Goal: Task Accomplishment & Management: Use online tool/utility

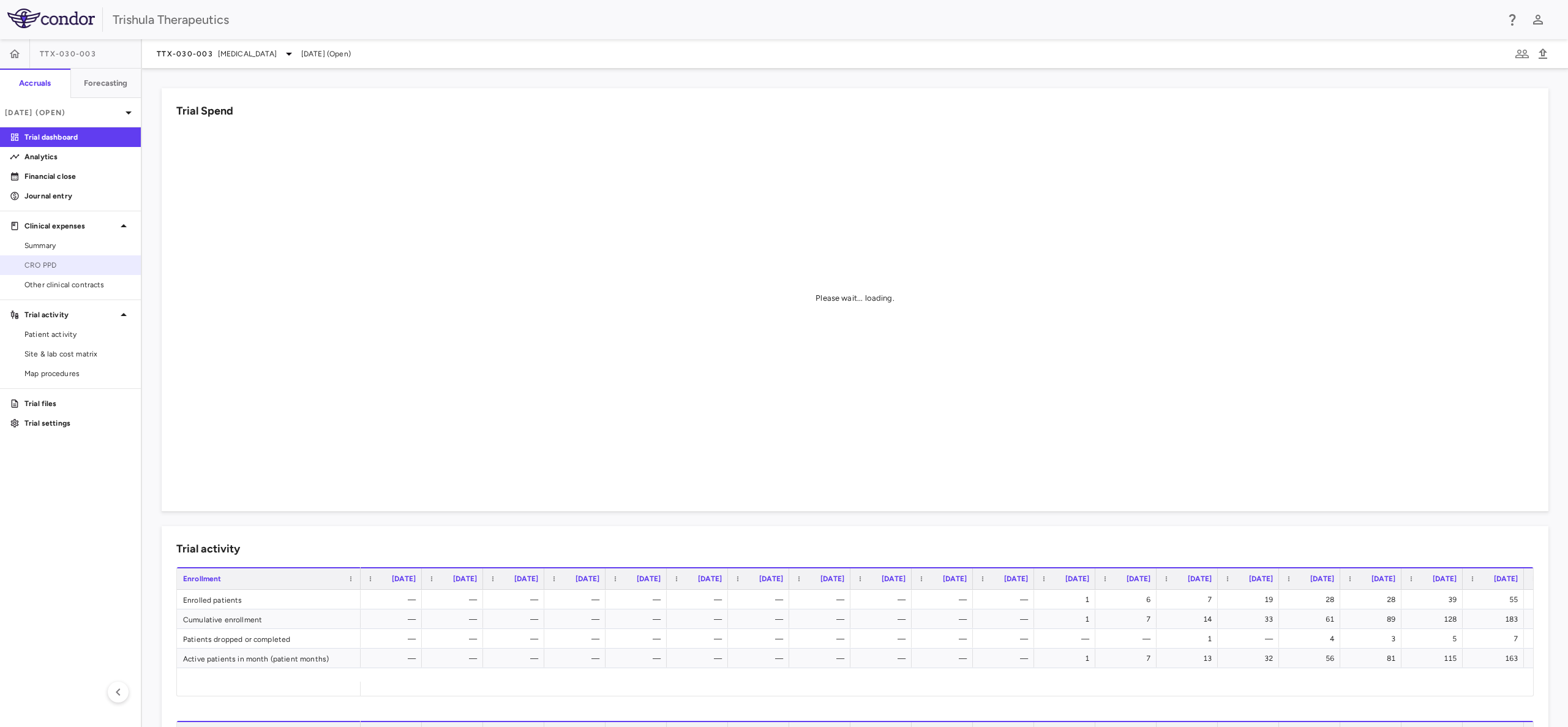
click at [45, 266] on span "CRO PPD" at bounding box center [77, 264] width 107 height 11
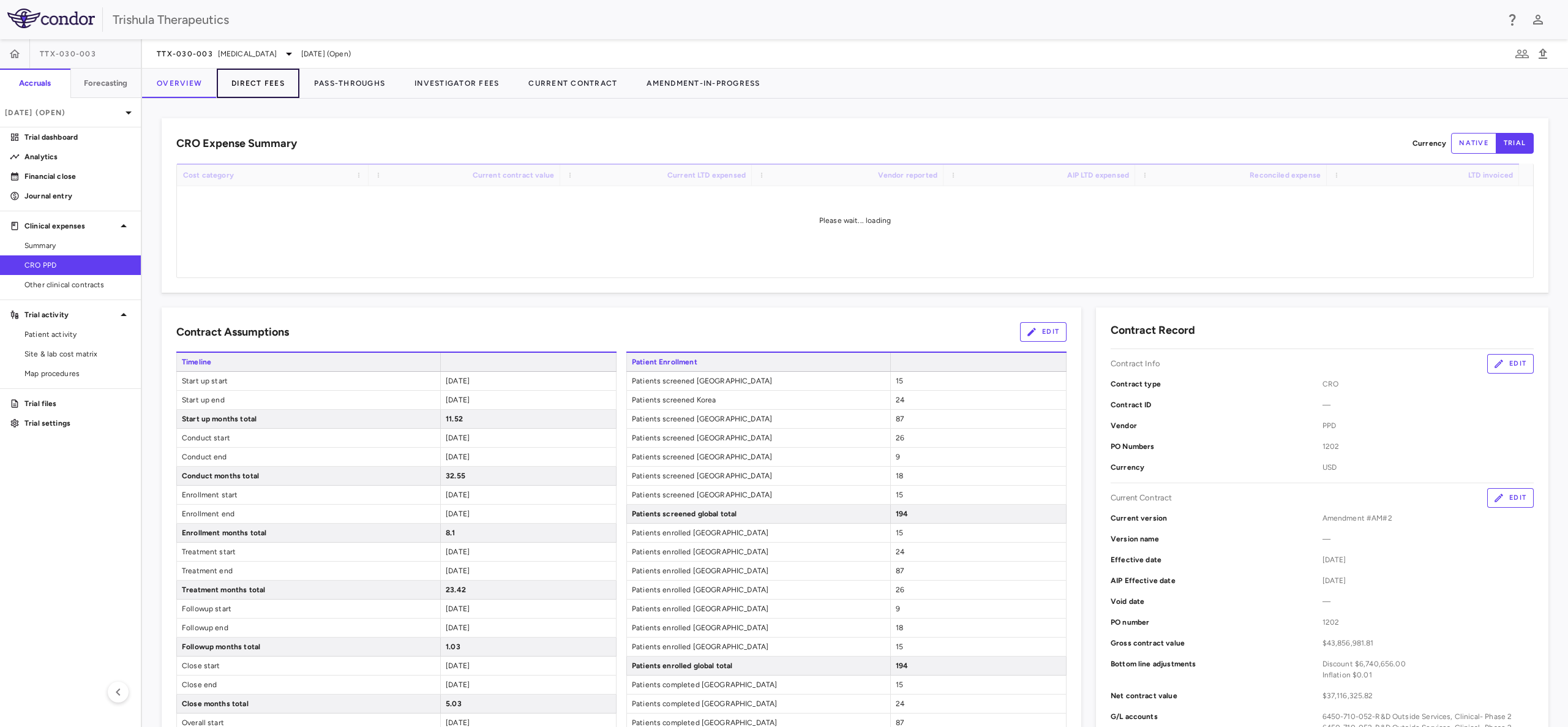
click at [260, 85] on button "Direct Fees" at bounding box center [258, 83] width 83 height 29
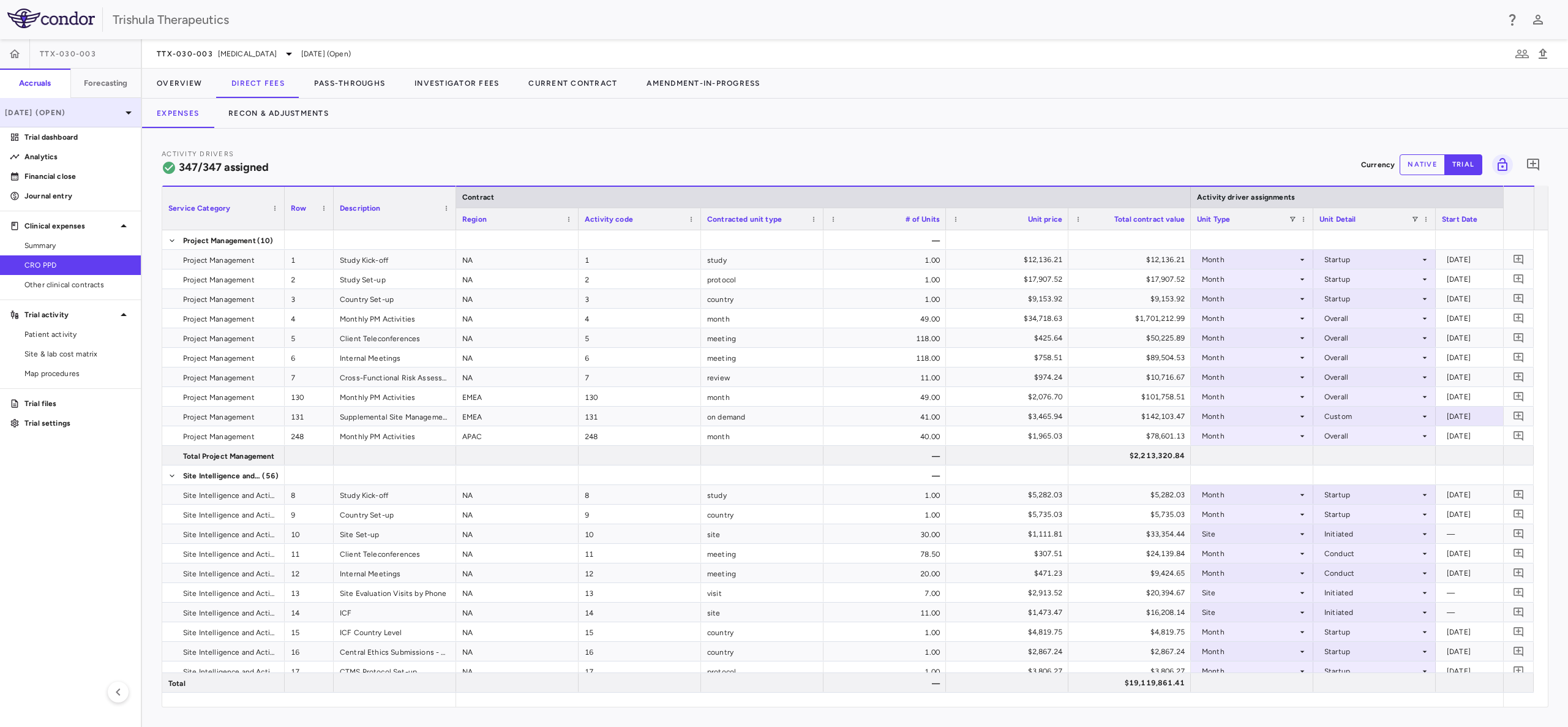
click at [88, 118] on div "[DATE] (Open)" at bounding box center [70, 112] width 141 height 29
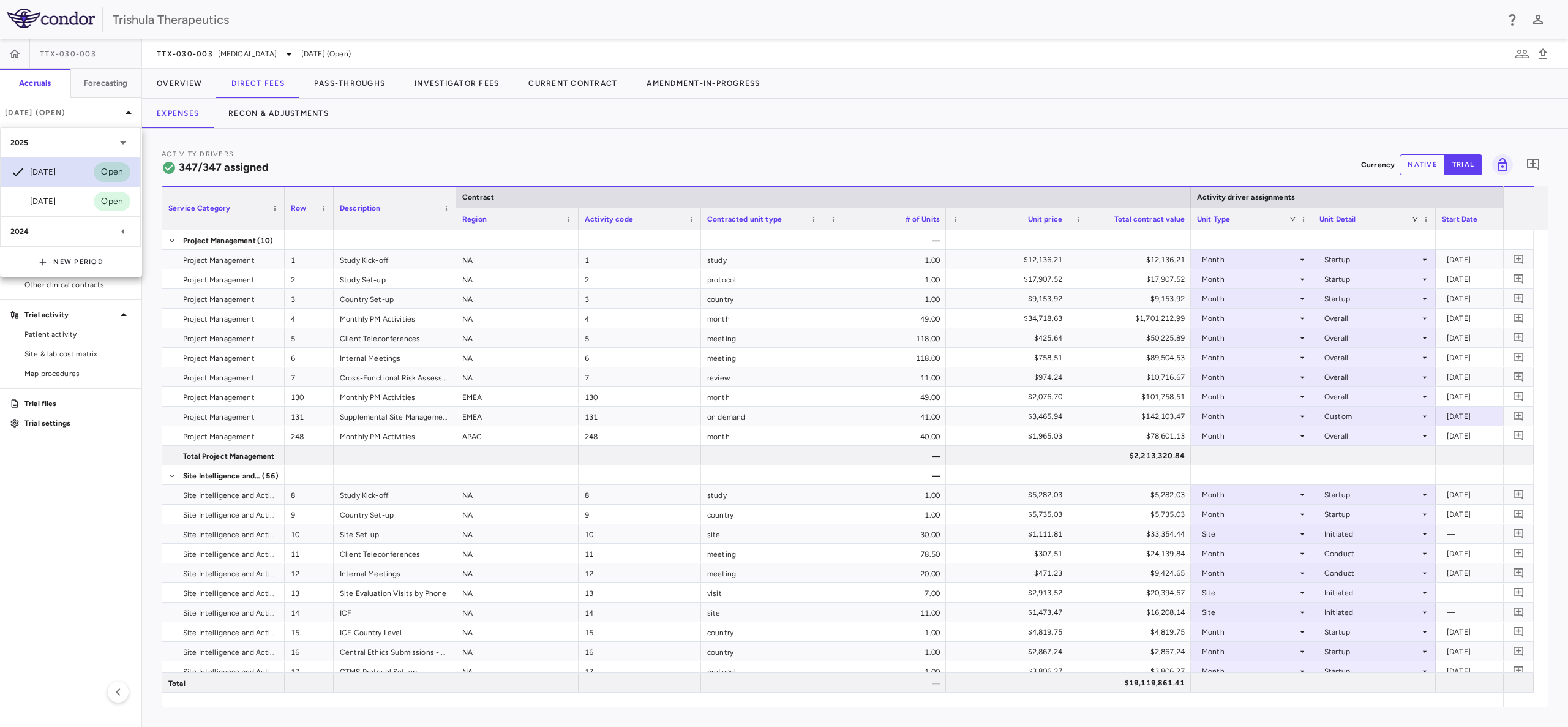
click at [55, 173] on div "[DATE]" at bounding box center [33, 172] width 45 height 15
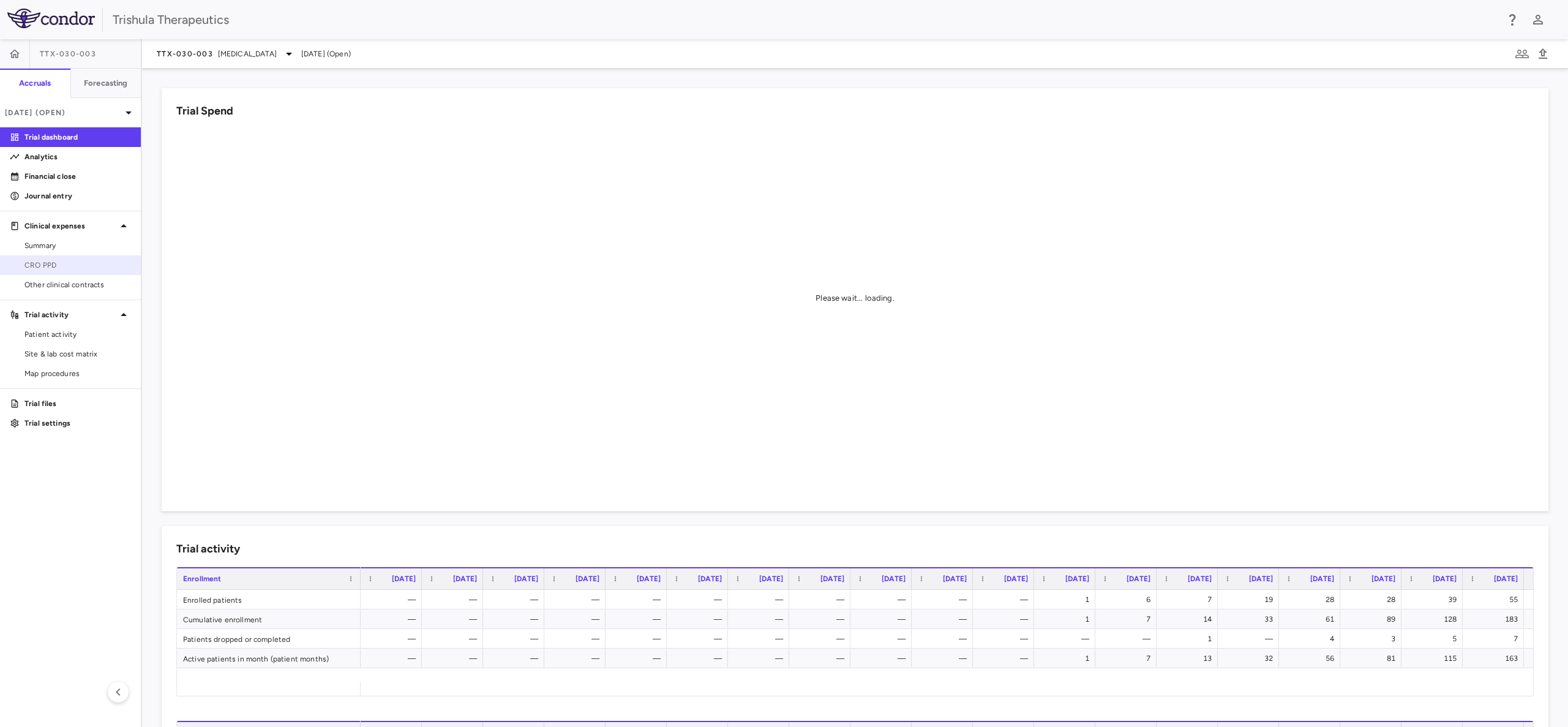
click at [51, 267] on span "CRO PPD" at bounding box center [77, 264] width 107 height 11
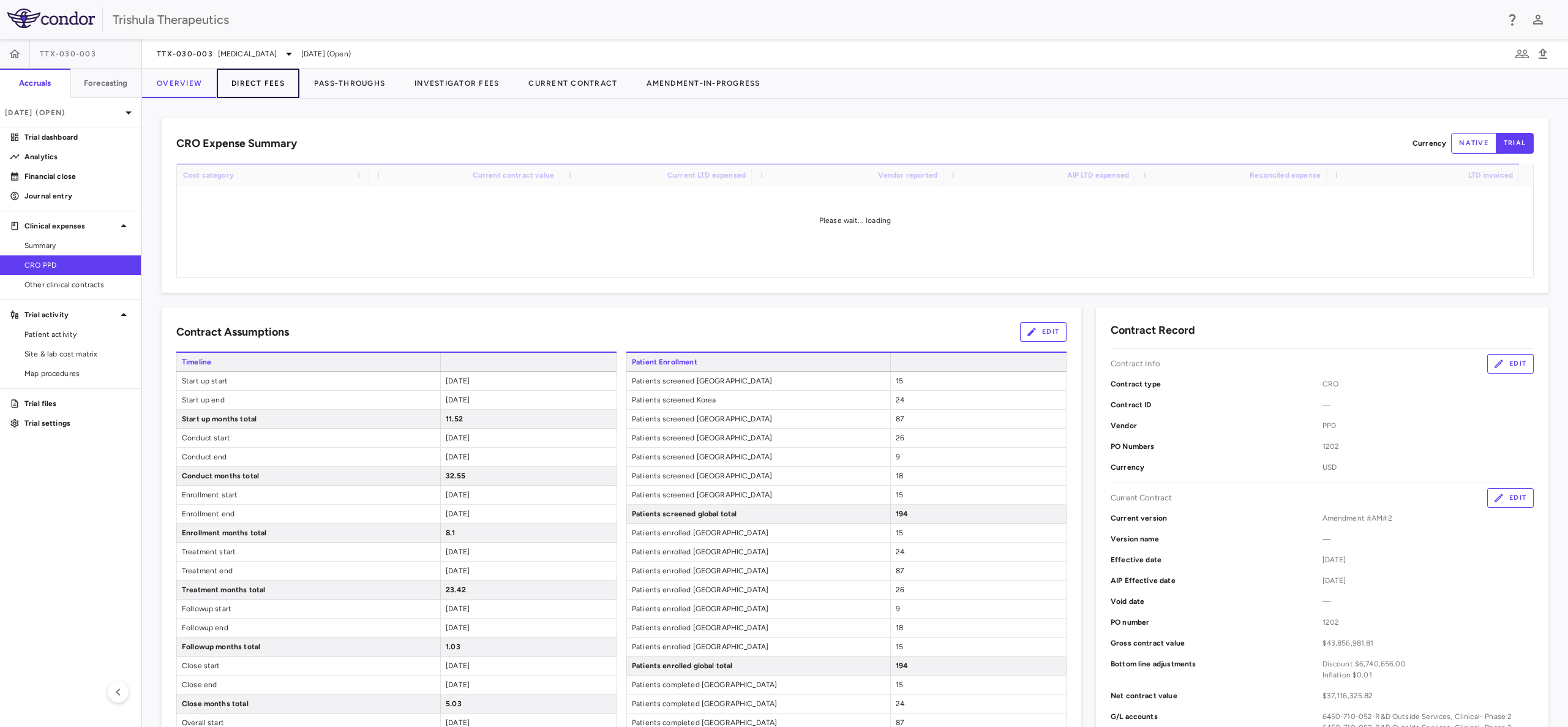
click at [268, 82] on button "Direct Fees" at bounding box center [258, 83] width 83 height 29
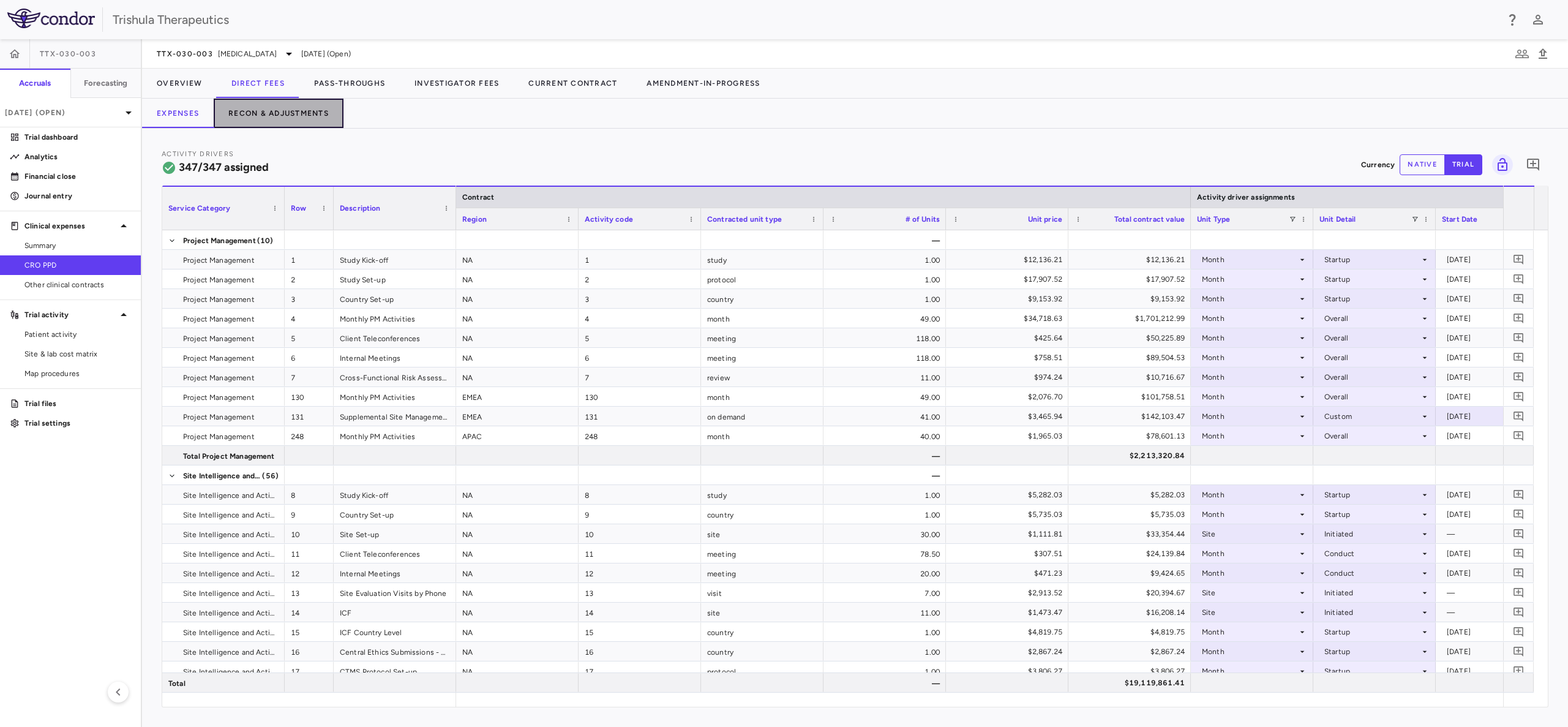
click at [279, 107] on button "Recon & Adjustments" at bounding box center [279, 112] width 130 height 29
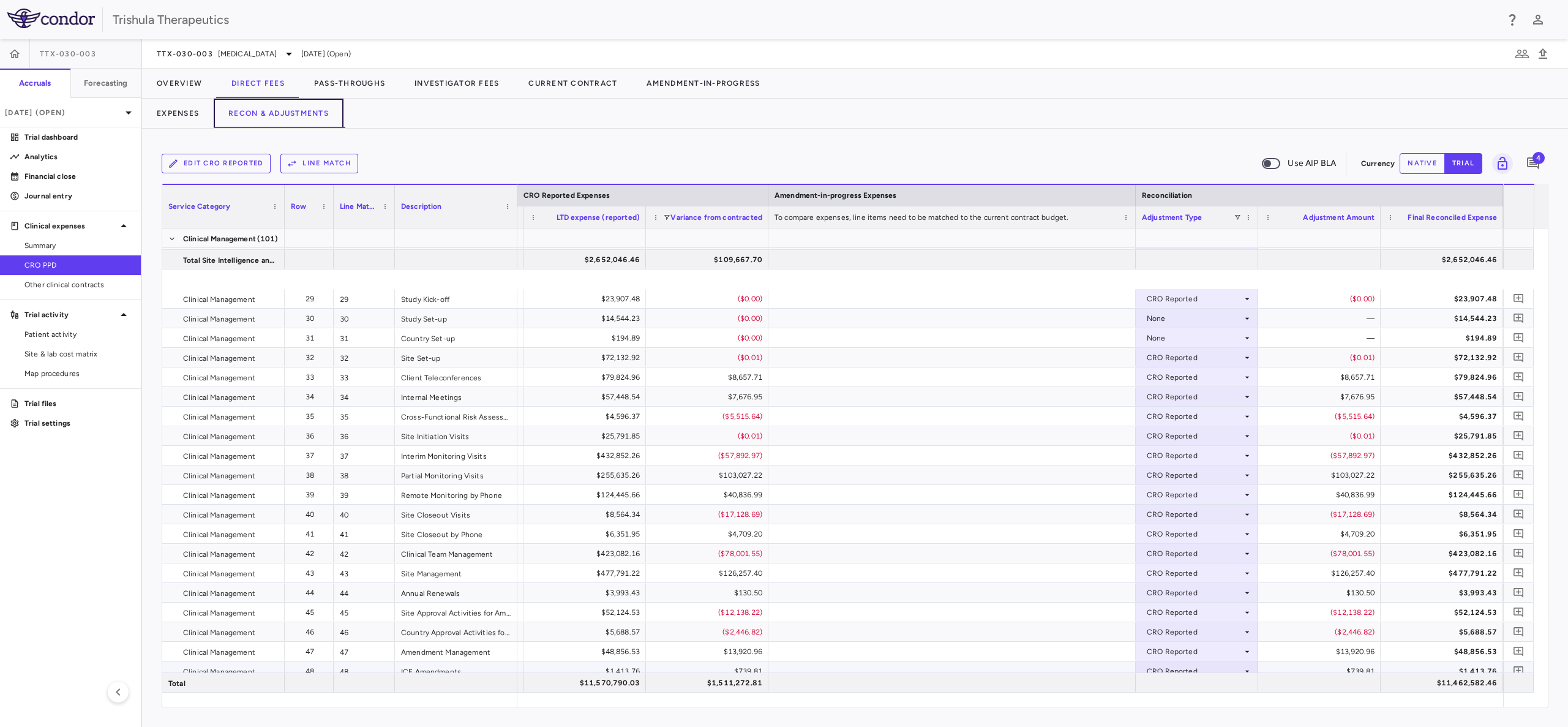
scroll to position [2020, 0]
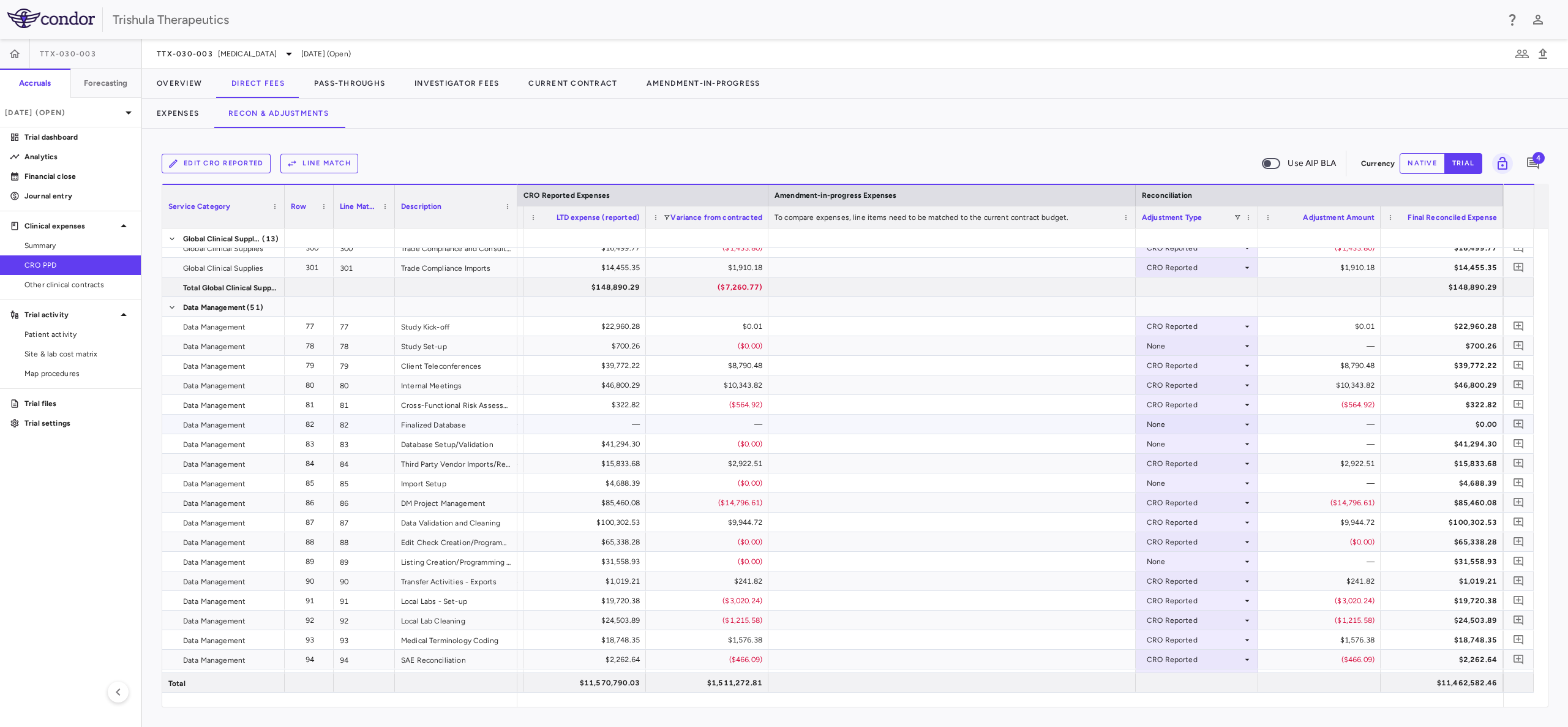
click at [1242, 427] on icon at bounding box center [1247, 425] width 10 height 10
click at [1213, 464] on div "CRO Reported" at bounding box center [1189, 466] width 58 height 11
click at [1247, 445] on icon at bounding box center [1247, 444] width 10 height 10
click at [1161, 474] on div "None" at bounding box center [1195, 483] width 96 height 19
click at [1178, 530] on div "CRO Reported" at bounding box center [1189, 525] width 58 height 11
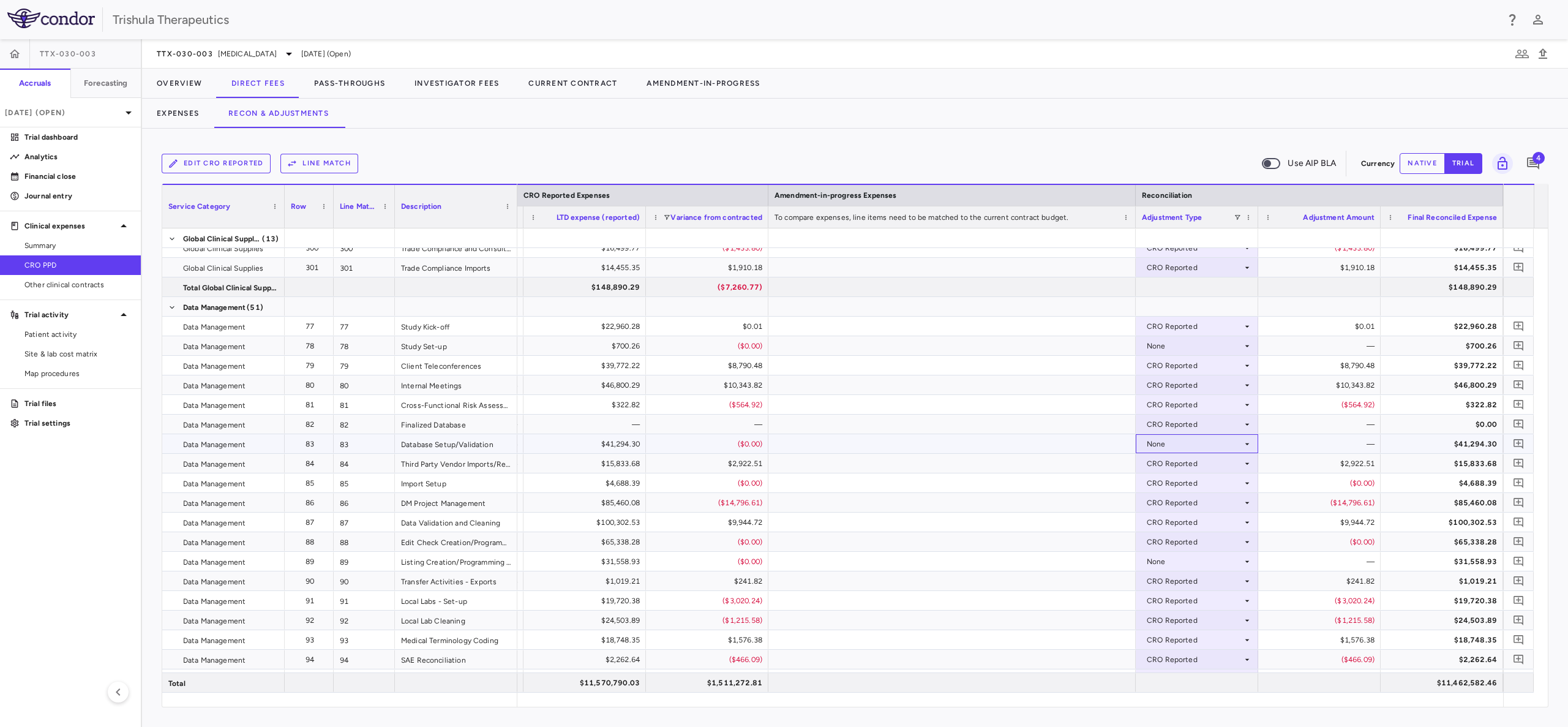
click at [1160, 443] on div "None" at bounding box center [1195, 443] width 96 height 19
click at [1192, 483] on div "CRO Reported" at bounding box center [1189, 486] width 58 height 11
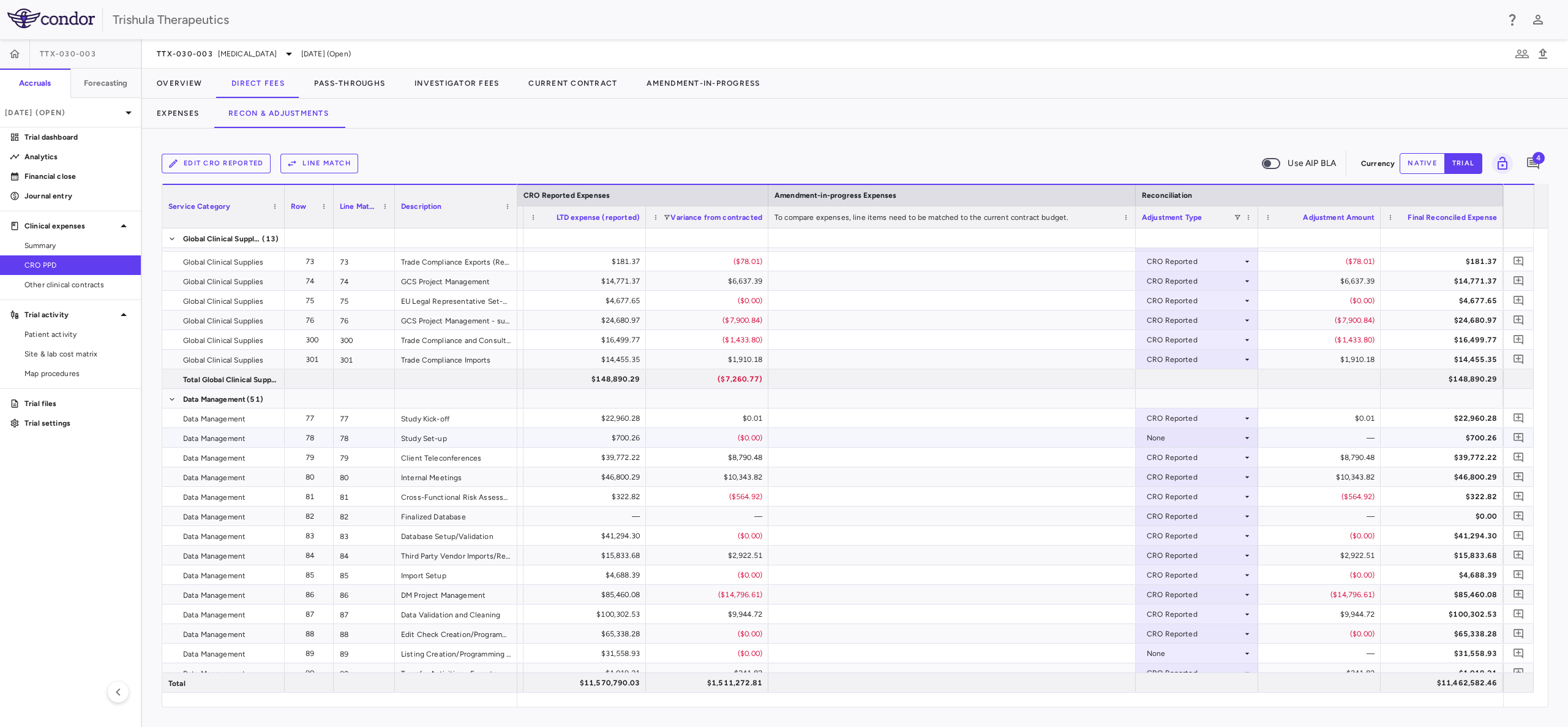
click at [1163, 441] on div "None" at bounding box center [1195, 437] width 96 height 19
click at [1177, 481] on div "CRO Reported" at bounding box center [1189, 479] width 58 height 11
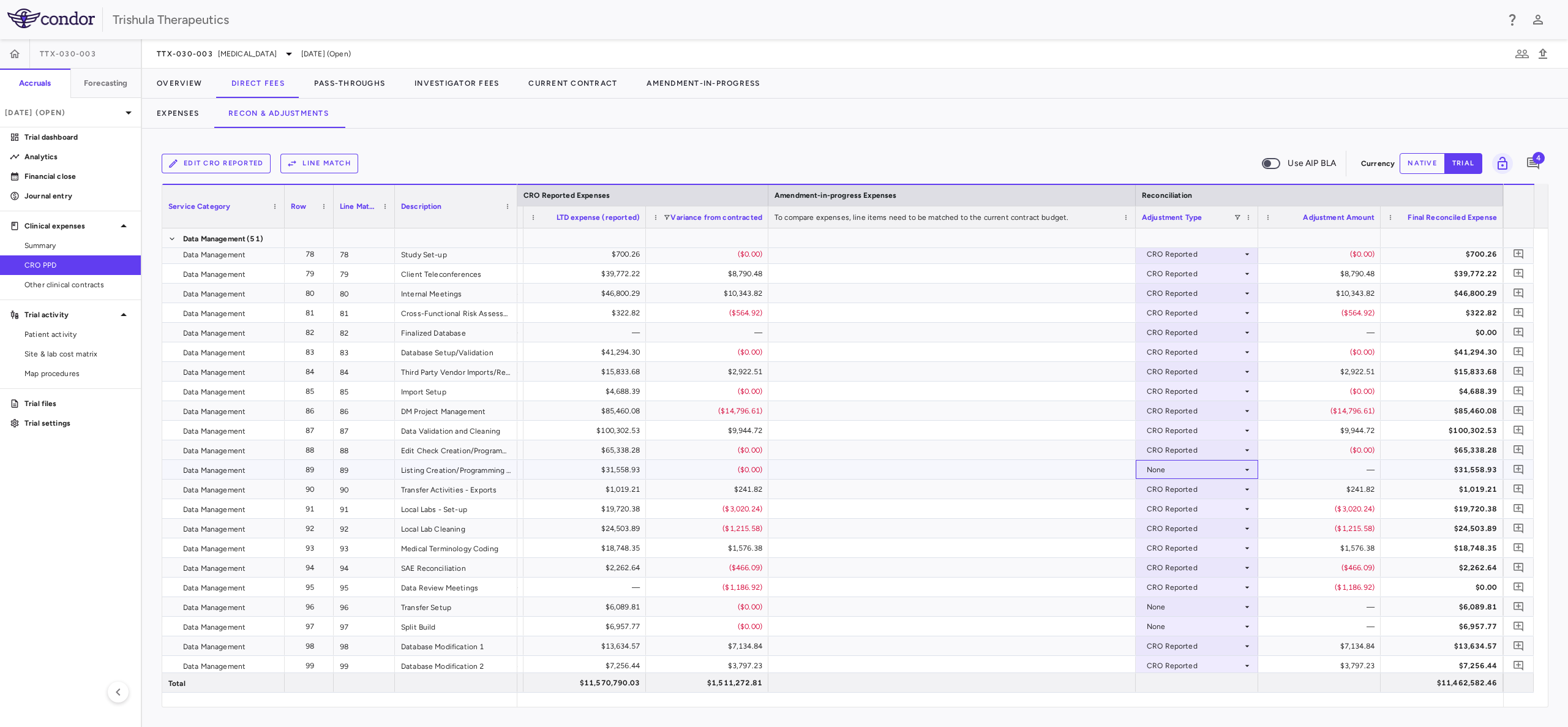
click at [1164, 473] on div "None" at bounding box center [1195, 469] width 96 height 19
click at [1188, 509] on div "CRO Reported" at bounding box center [1189, 511] width 58 height 11
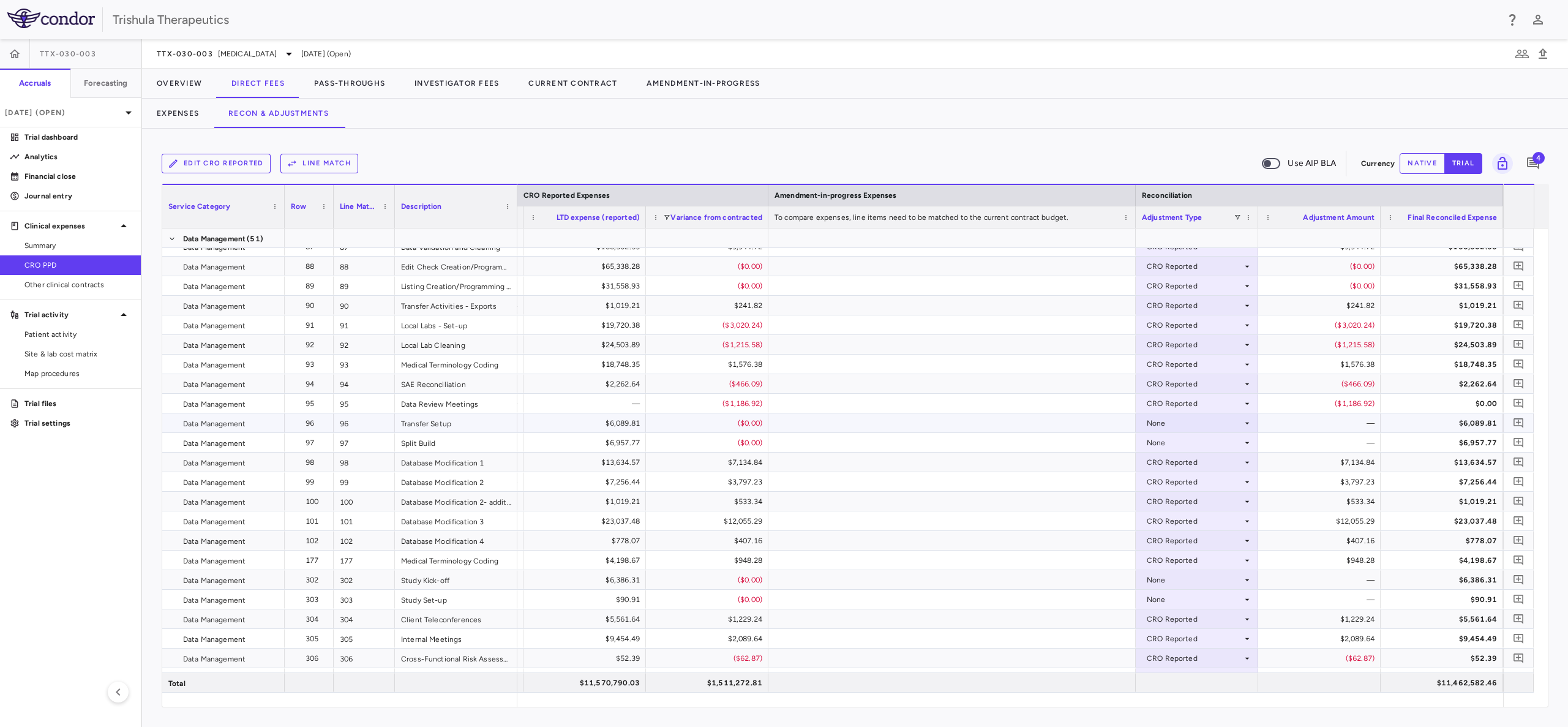
click at [1162, 426] on div "None" at bounding box center [1195, 423] width 96 height 19
click at [1168, 464] on div "CRO Reported" at bounding box center [1189, 465] width 58 height 11
click at [1158, 444] on div "None" at bounding box center [1195, 442] width 96 height 19
click at [1201, 515] on li "CRO Reported" at bounding box center [1196, 523] width 121 height 19
click at [1159, 442] on div "None" at bounding box center [1195, 442] width 96 height 19
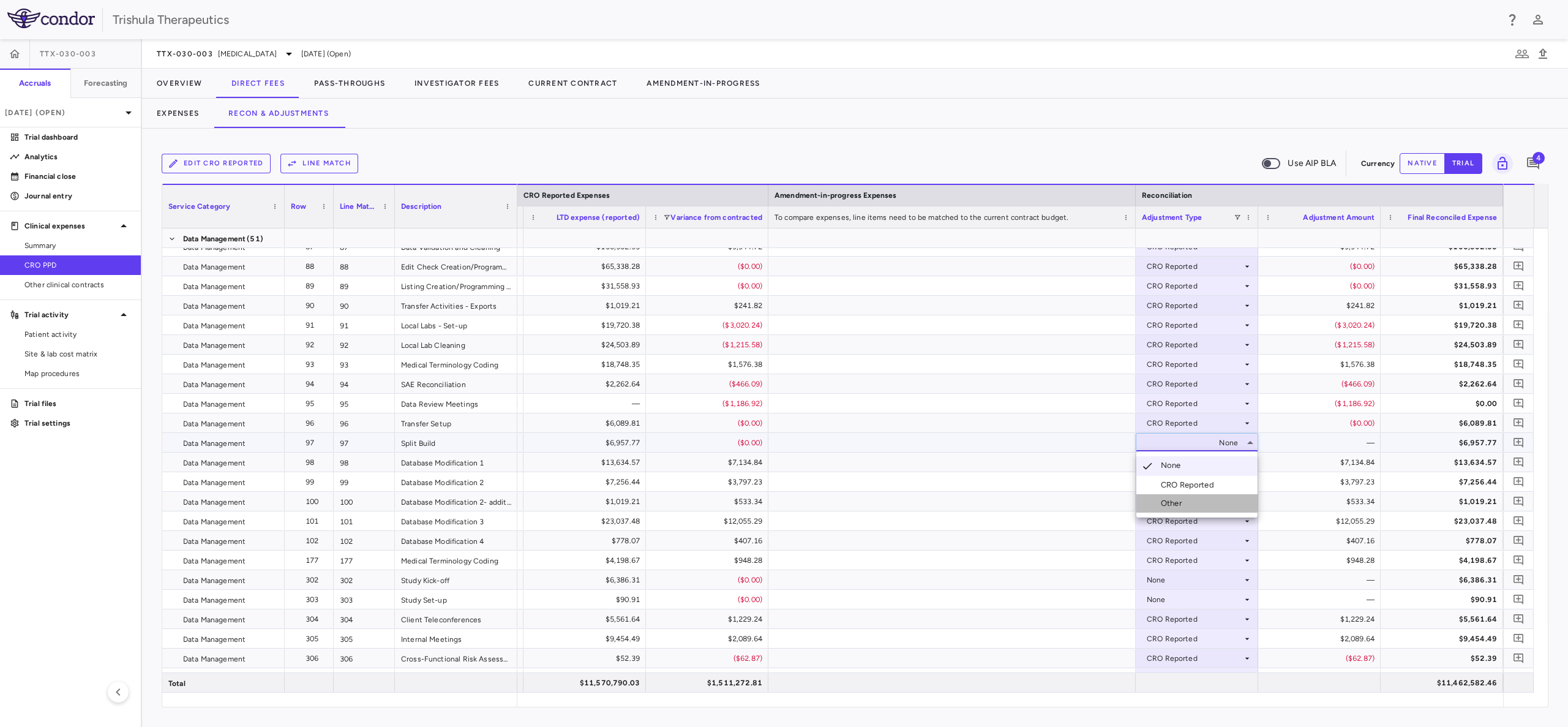
click at [1175, 503] on div "Other" at bounding box center [1173, 503] width 26 height 11
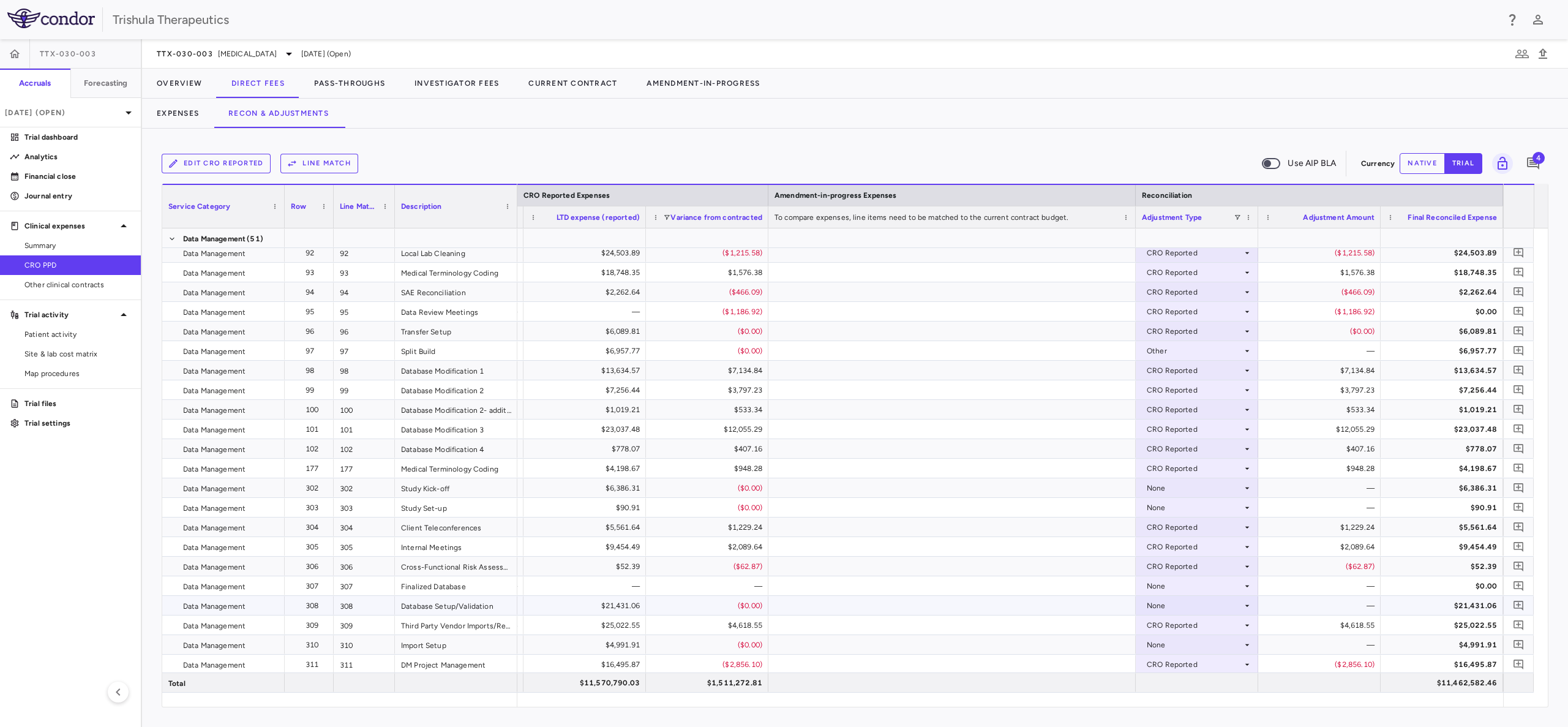
click at [1245, 606] on icon at bounding box center [1247, 606] width 10 height 10
click at [1210, 647] on div "CRO Reported" at bounding box center [1189, 647] width 58 height 11
click at [1247, 643] on icon at bounding box center [1247, 645] width 10 height 10
click at [1184, 681] on div "CRO Reported" at bounding box center [1189, 684] width 58 height 11
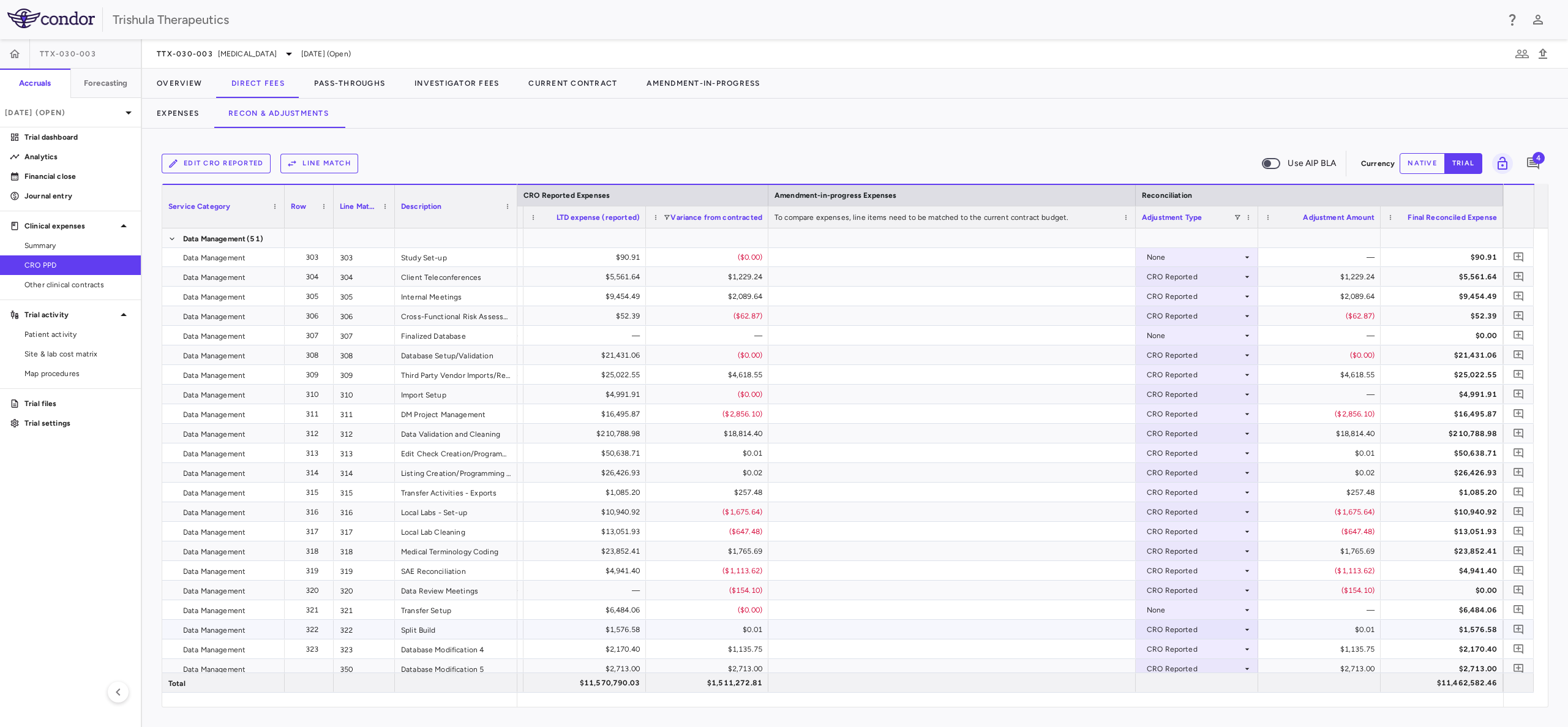
scroll to position [4318, 0]
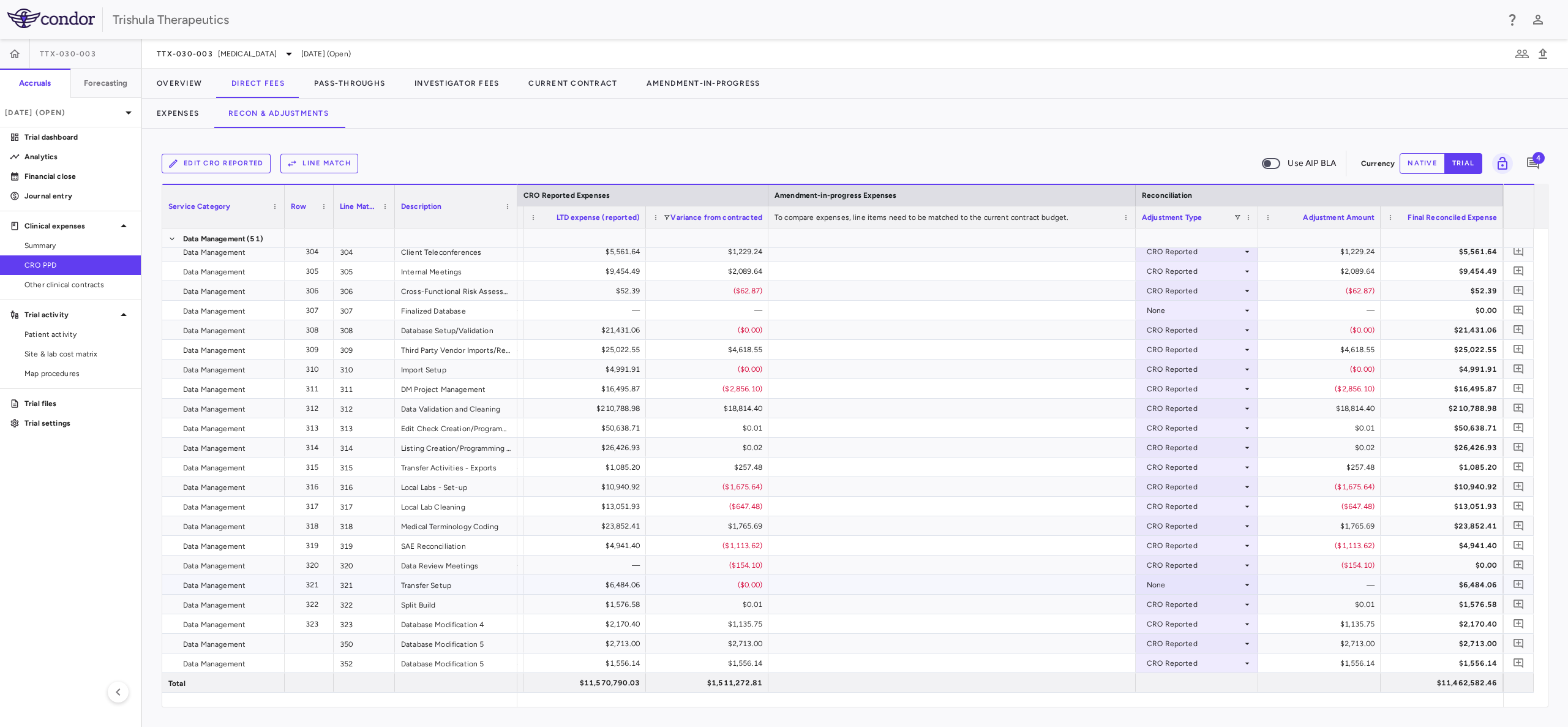
click at [1246, 585] on icon at bounding box center [1247, 585] width 10 height 10
click at [1198, 622] on div "CRO Reported" at bounding box center [1189, 627] width 58 height 11
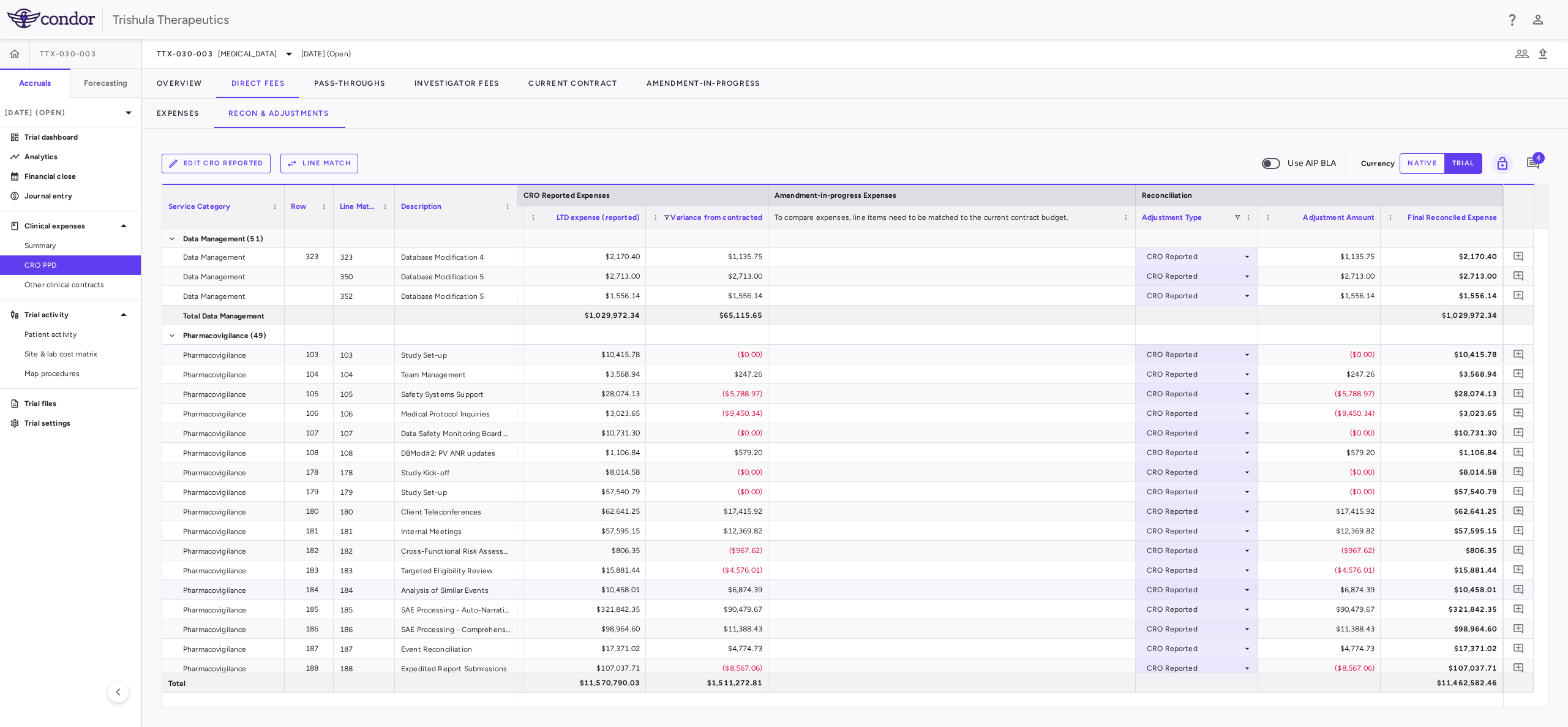
scroll to position [4841, 0]
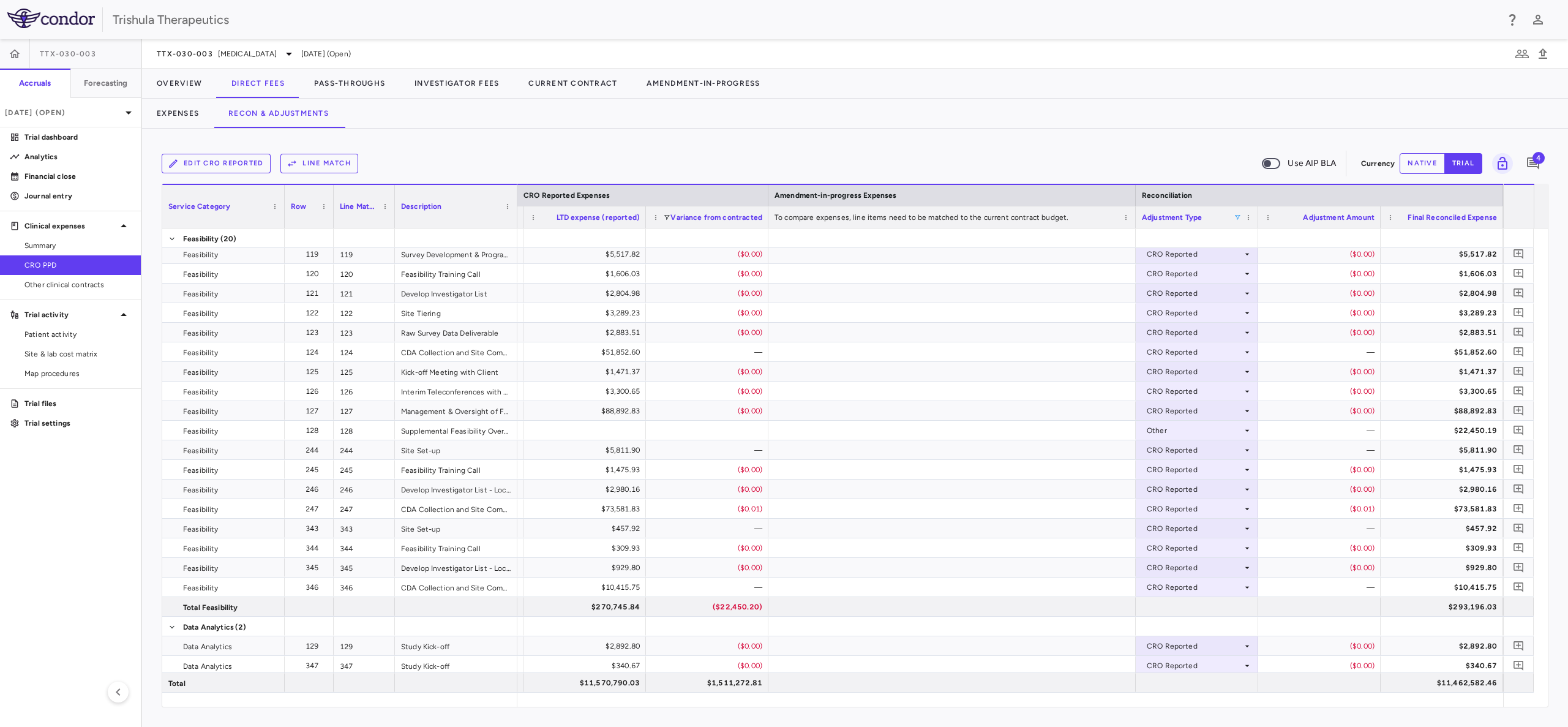
click at [1237, 216] on span at bounding box center [1237, 217] width 8 height 8
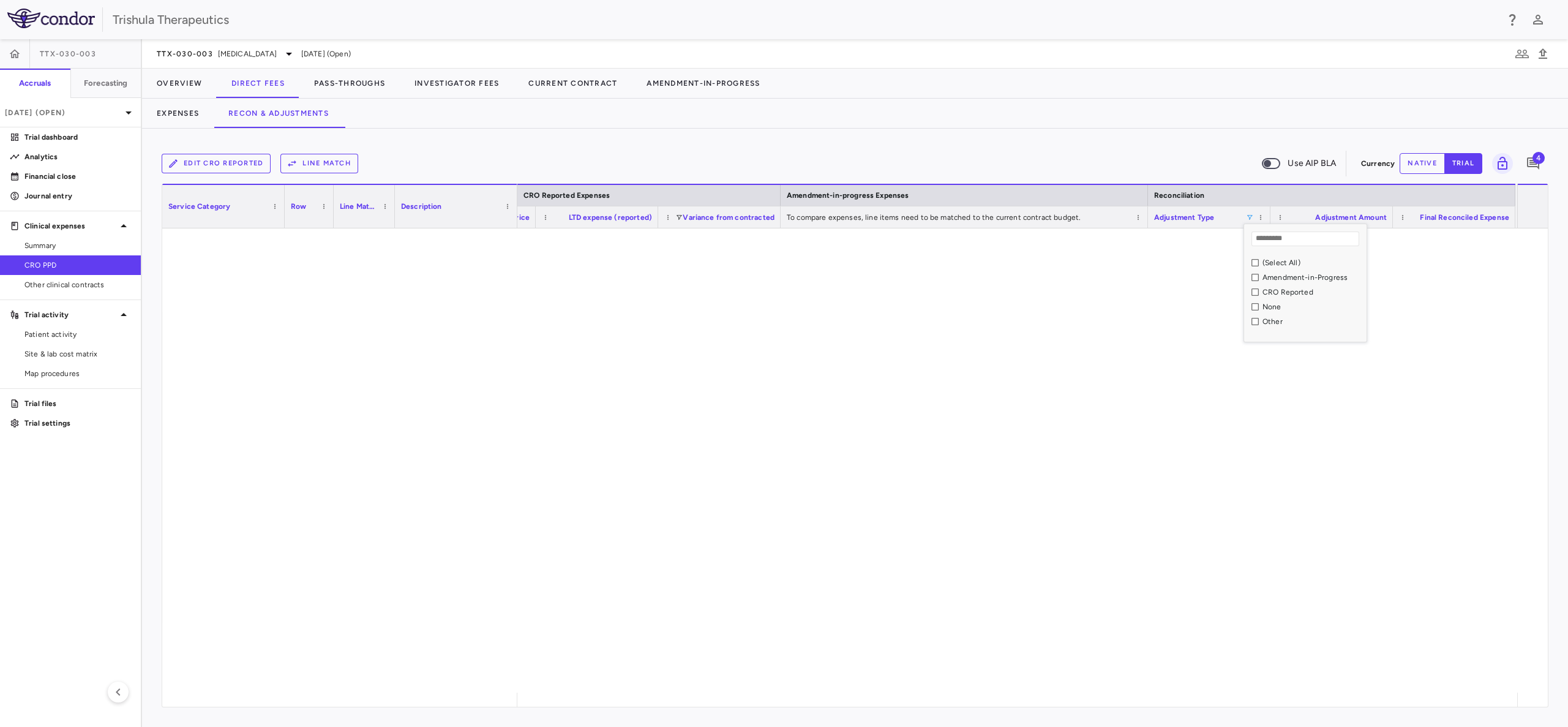
click at [1247, 321] on div "Other" at bounding box center [1305, 322] width 122 height 15
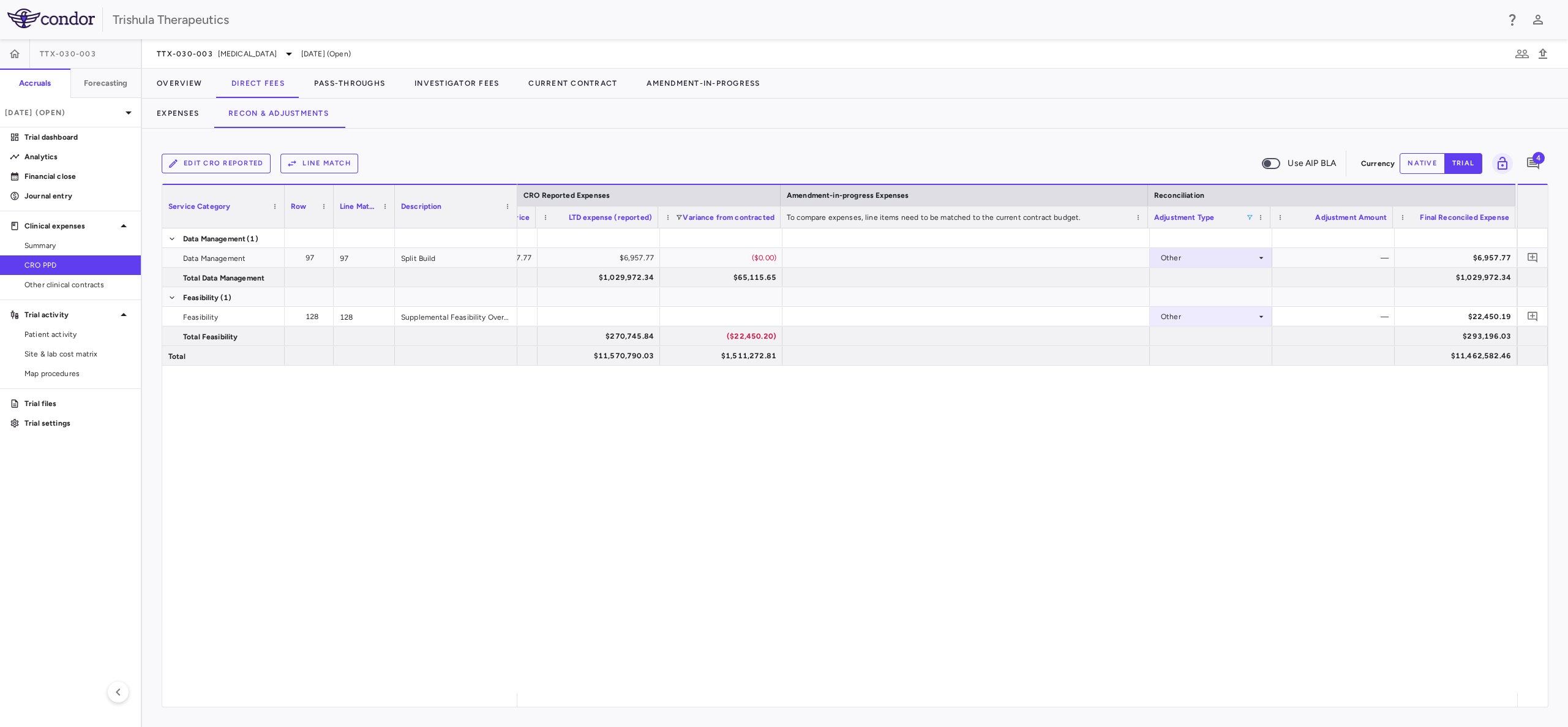
click at [1024, 389] on div "1 $6,957.77 $6,957.77 ($0.00) Other — $6,957.77 $1,029,972.34 $65,115.65 $1,029…" at bounding box center [1018, 460] width 1000 height 464
click at [1262, 258] on icon at bounding box center [1261, 258] width 4 height 2
click at [1215, 296] on div "CRO Reported" at bounding box center [1203, 299] width 58 height 11
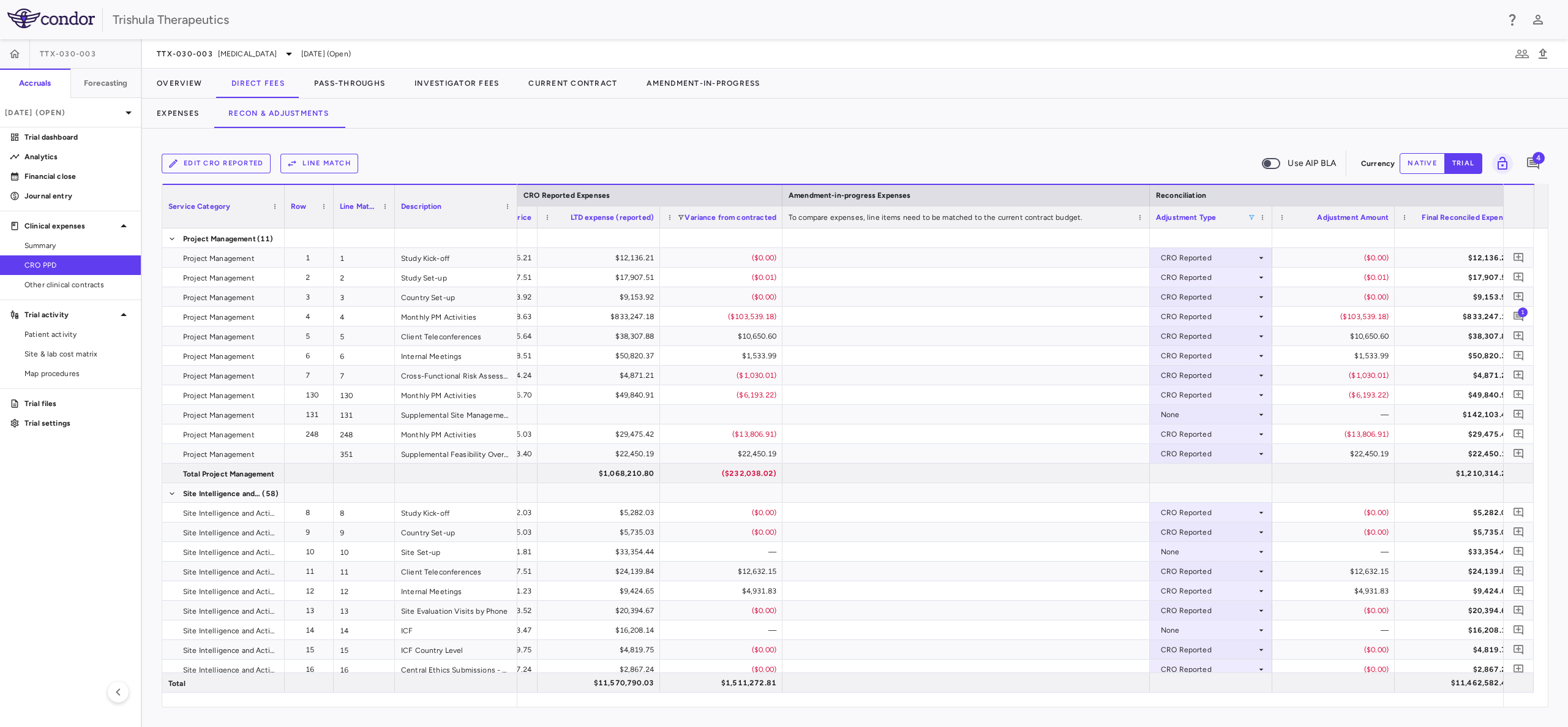
click at [1253, 215] on span at bounding box center [1251, 217] width 8 height 8
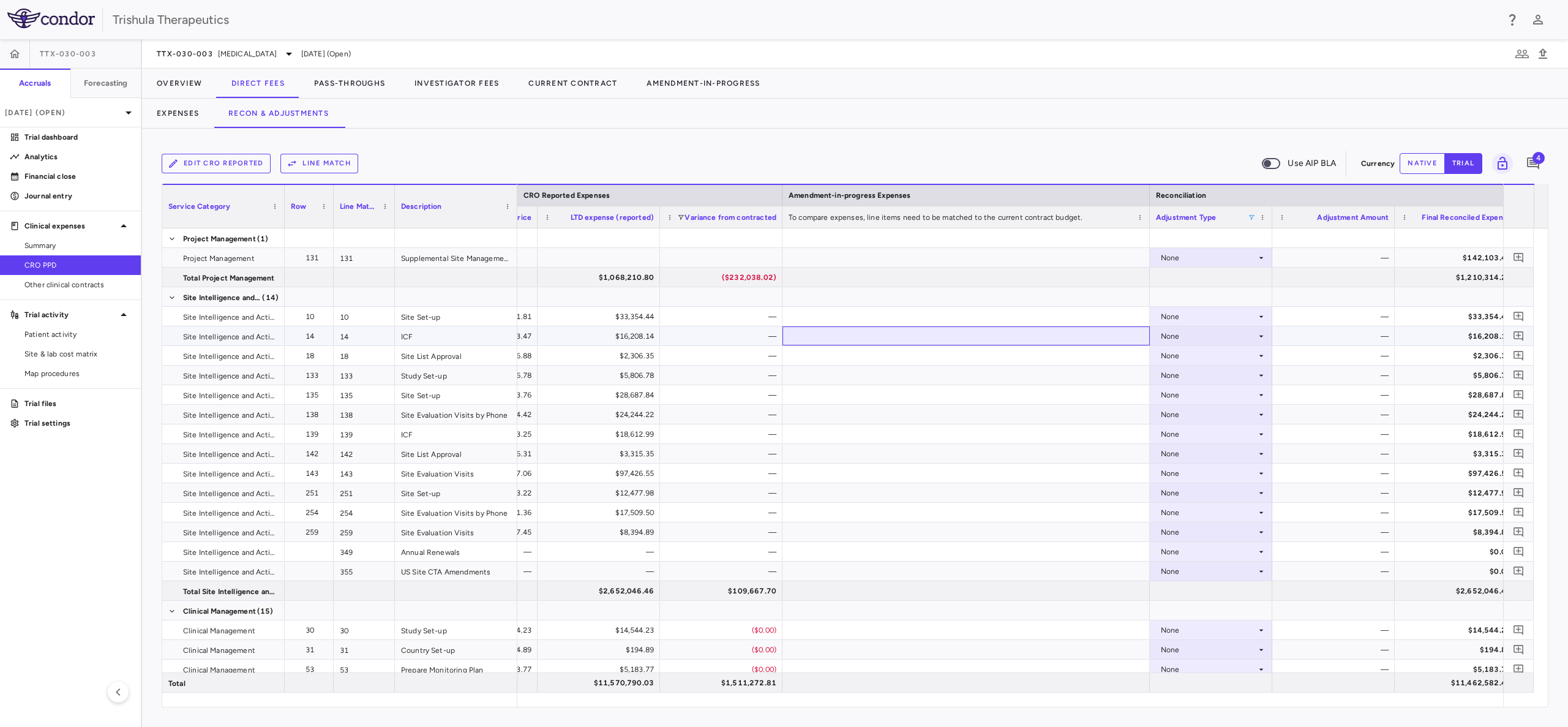
click at [977, 343] on div at bounding box center [966, 336] width 367 height 19
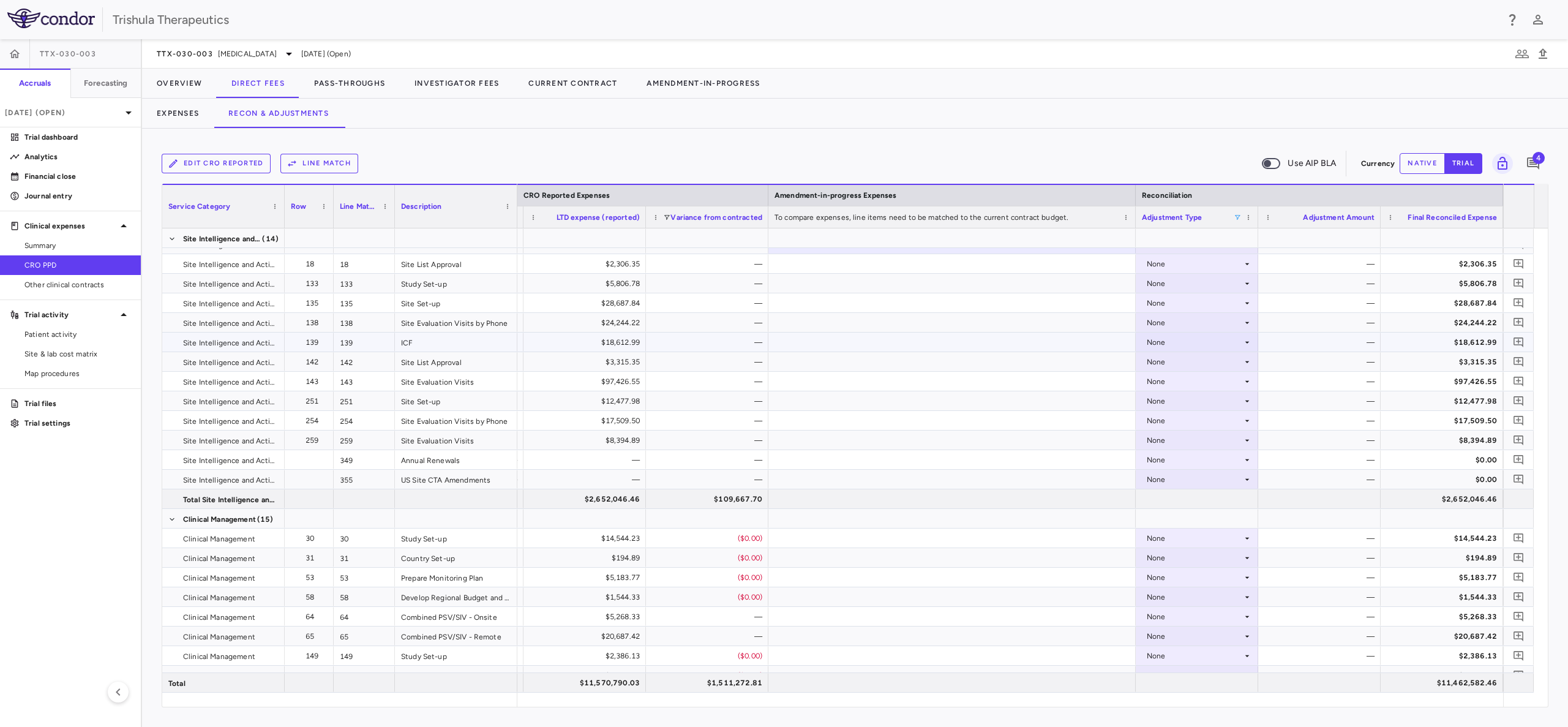
scroll to position [143, 0]
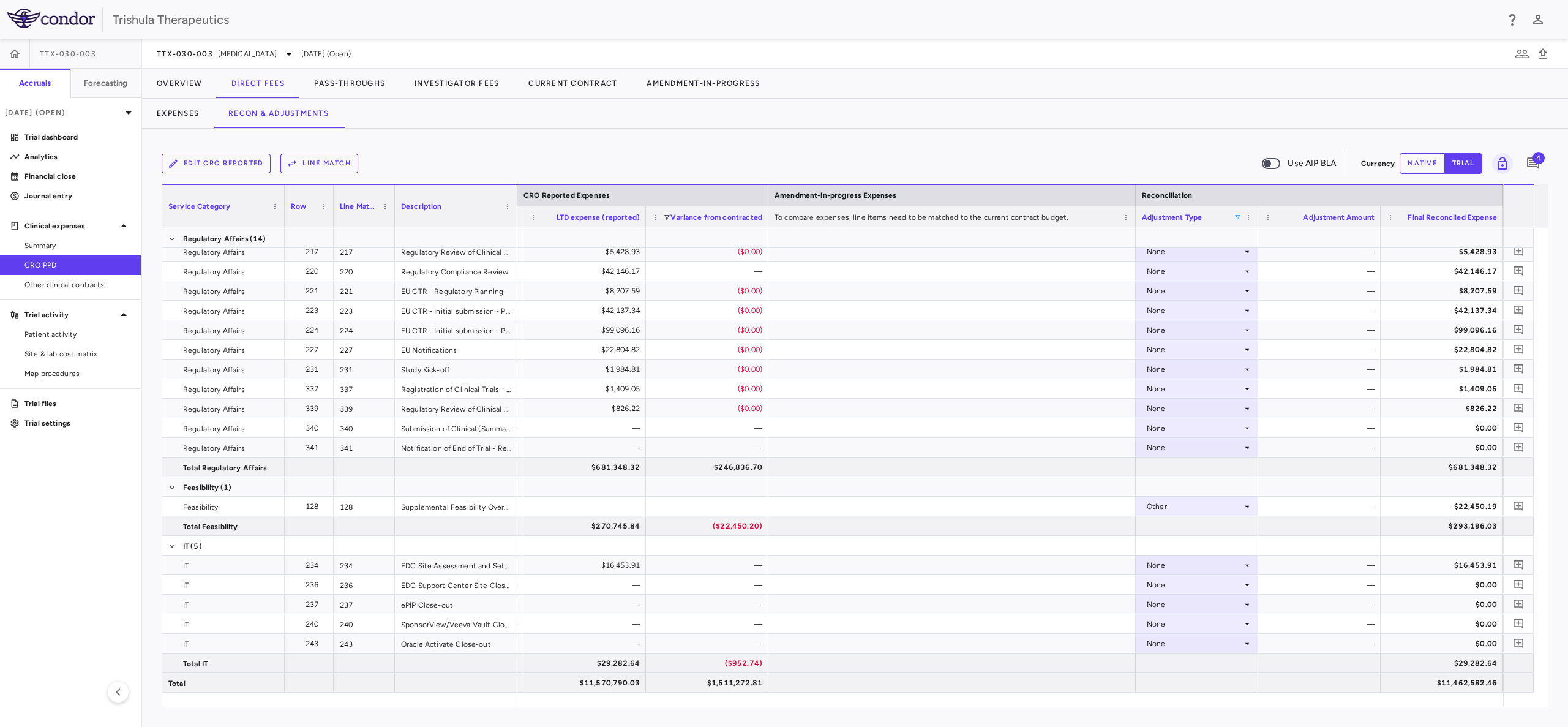
click at [1238, 217] on span at bounding box center [1237, 217] width 8 height 8
click at [1246, 285] on div "CRO Reported" at bounding box center [1296, 292] width 115 height 15
click at [1244, 271] on div "Amendment-in-Progress" at bounding box center [1296, 278] width 115 height 15
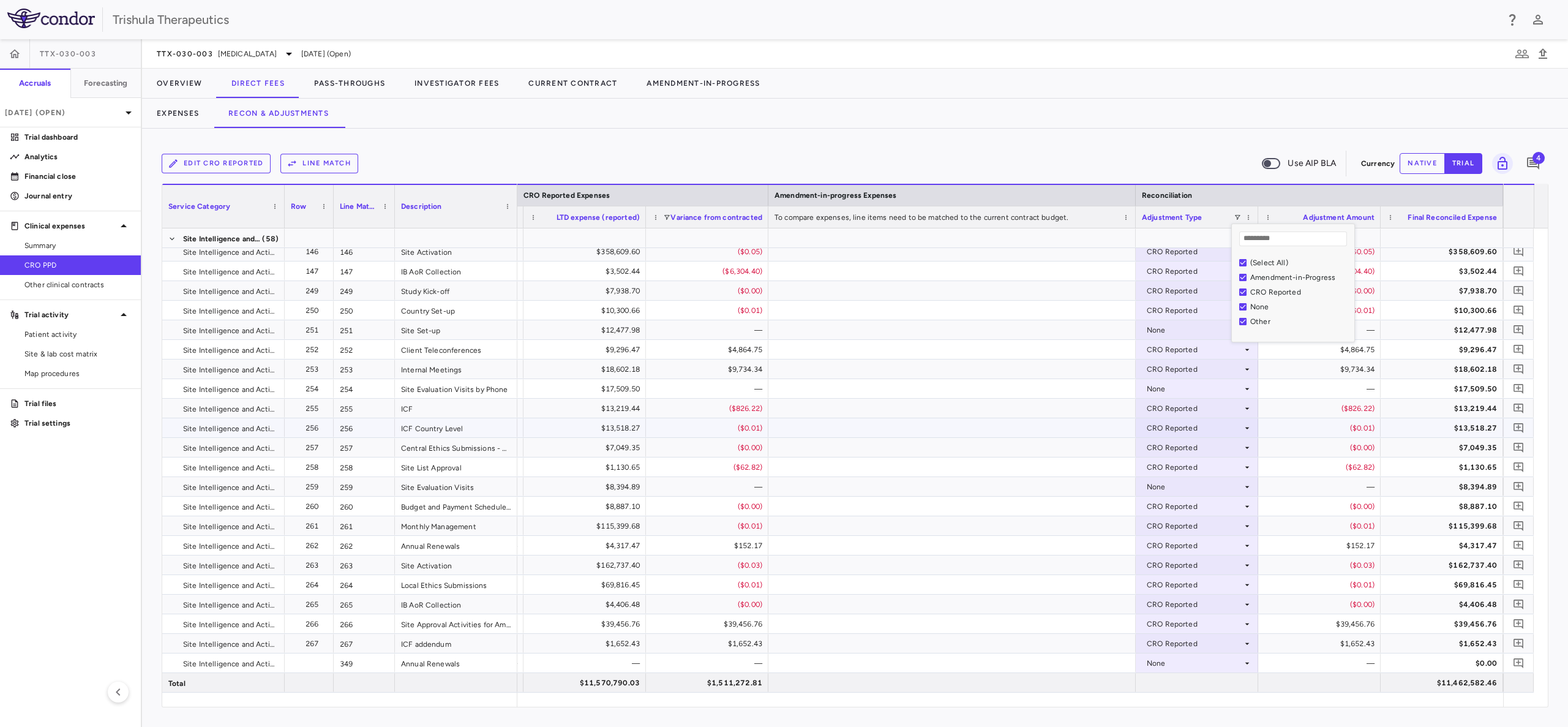
click at [1070, 425] on div at bounding box center [952, 427] width 367 height 19
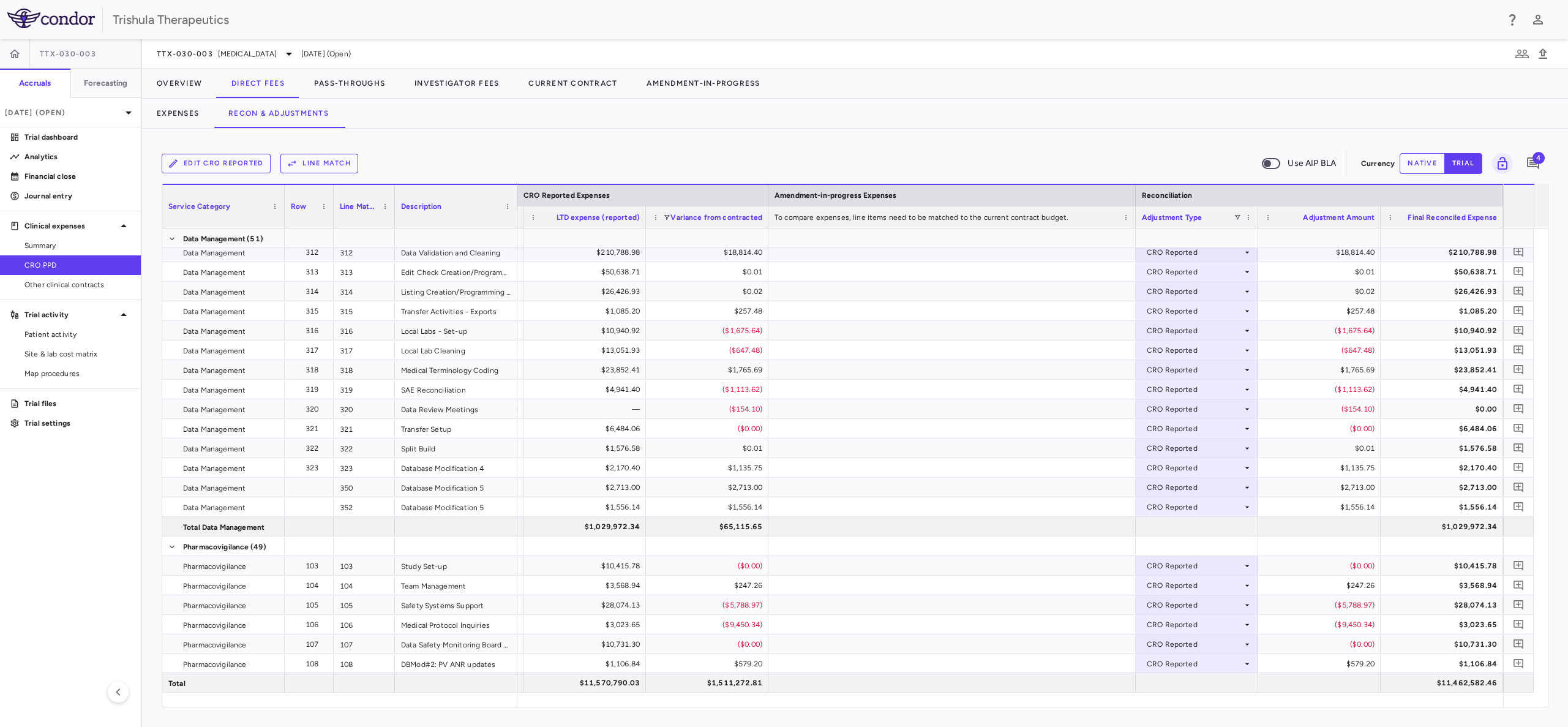
scroll to position [4585, 0]
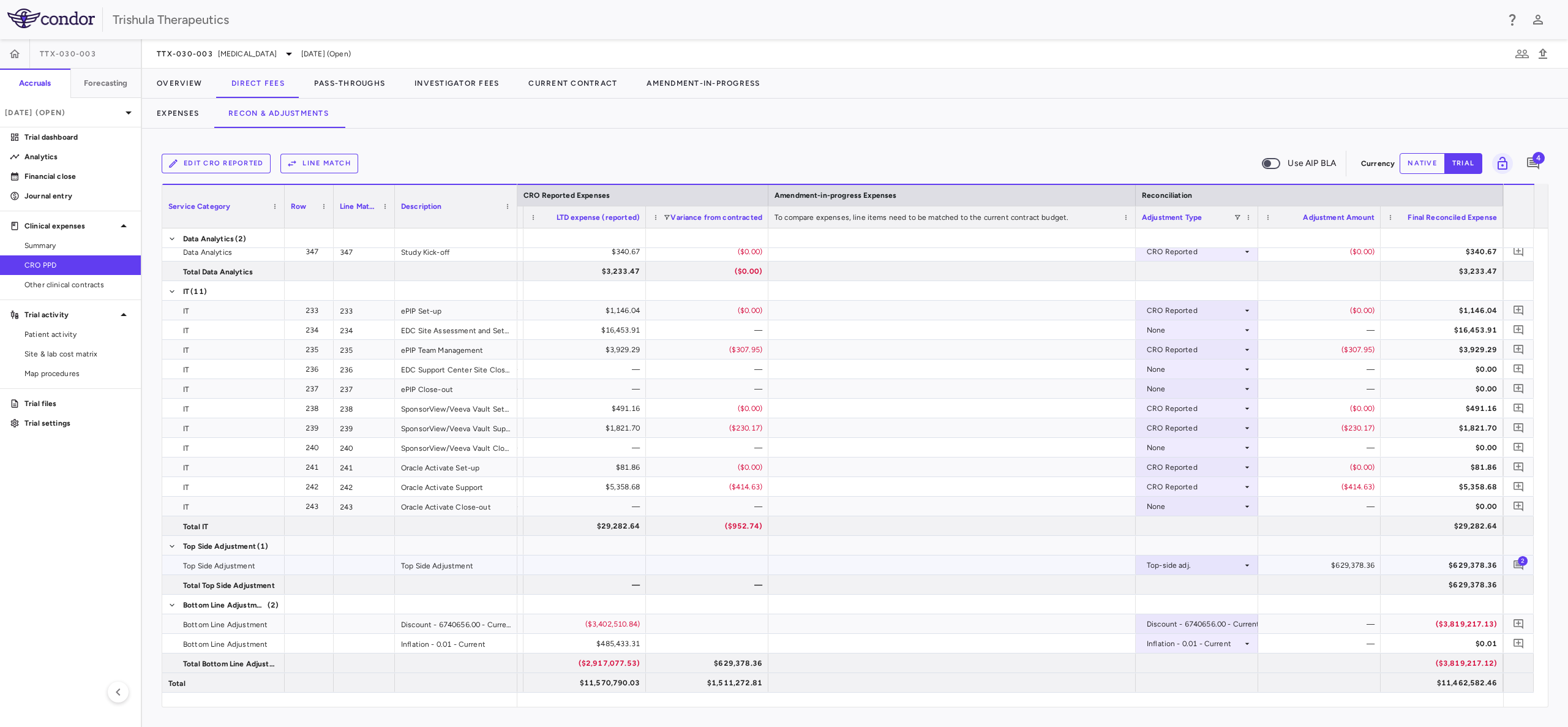
click at [1520, 562] on span "2" at bounding box center [1523, 561] width 10 height 10
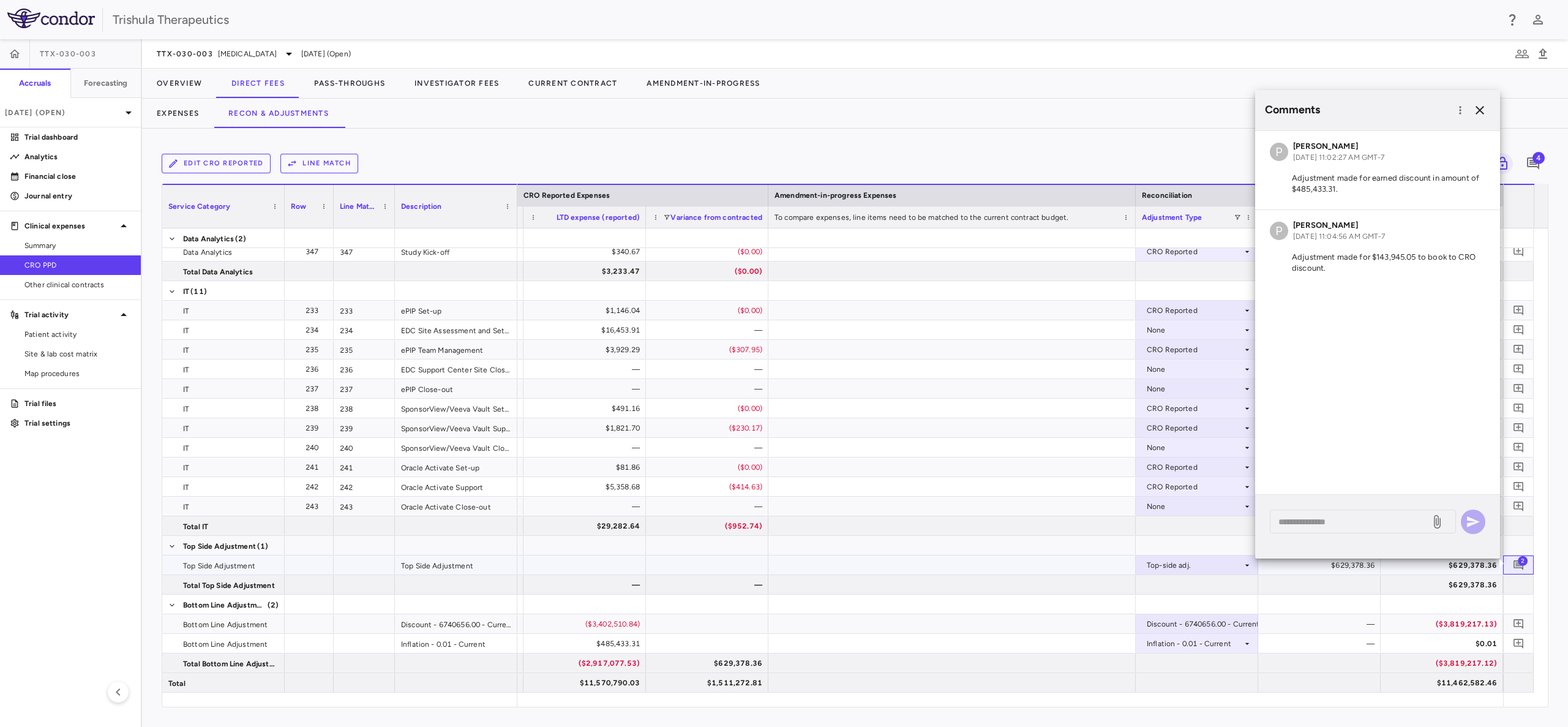
click at [1520, 562] on span "2" at bounding box center [1523, 561] width 10 height 10
click at [1480, 102] on button "button" at bounding box center [1479, 110] width 21 height 21
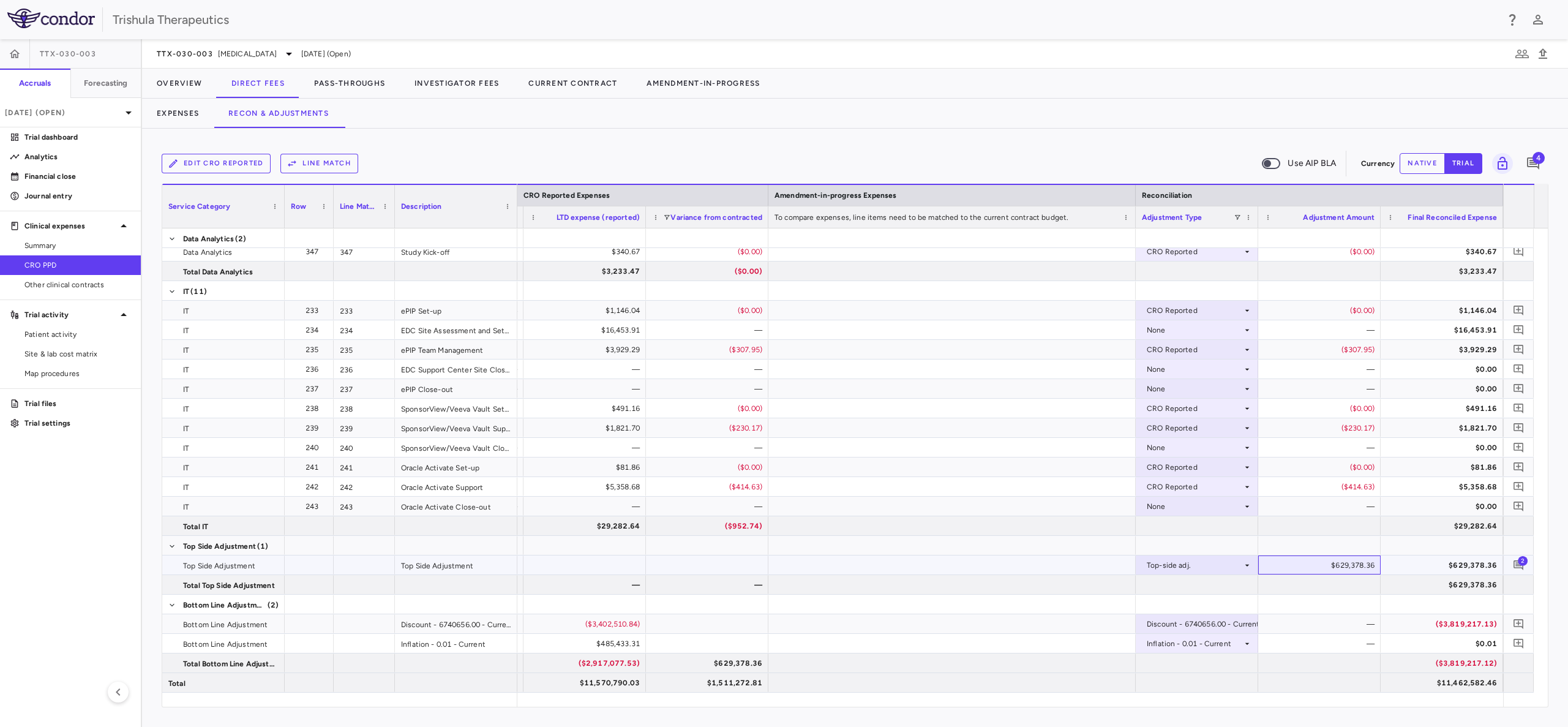
click at [1362, 563] on div "$629,378.36" at bounding box center [1321, 565] width 105 height 19
click at [1252, 570] on div "Top-side adj." at bounding box center [1197, 565] width 122 height 19
click at [1248, 563] on div at bounding box center [784, 364] width 1568 height 727
click at [1248, 563] on icon at bounding box center [1247, 566] width 10 height 10
click at [1336, 563] on div at bounding box center [784, 364] width 1568 height 727
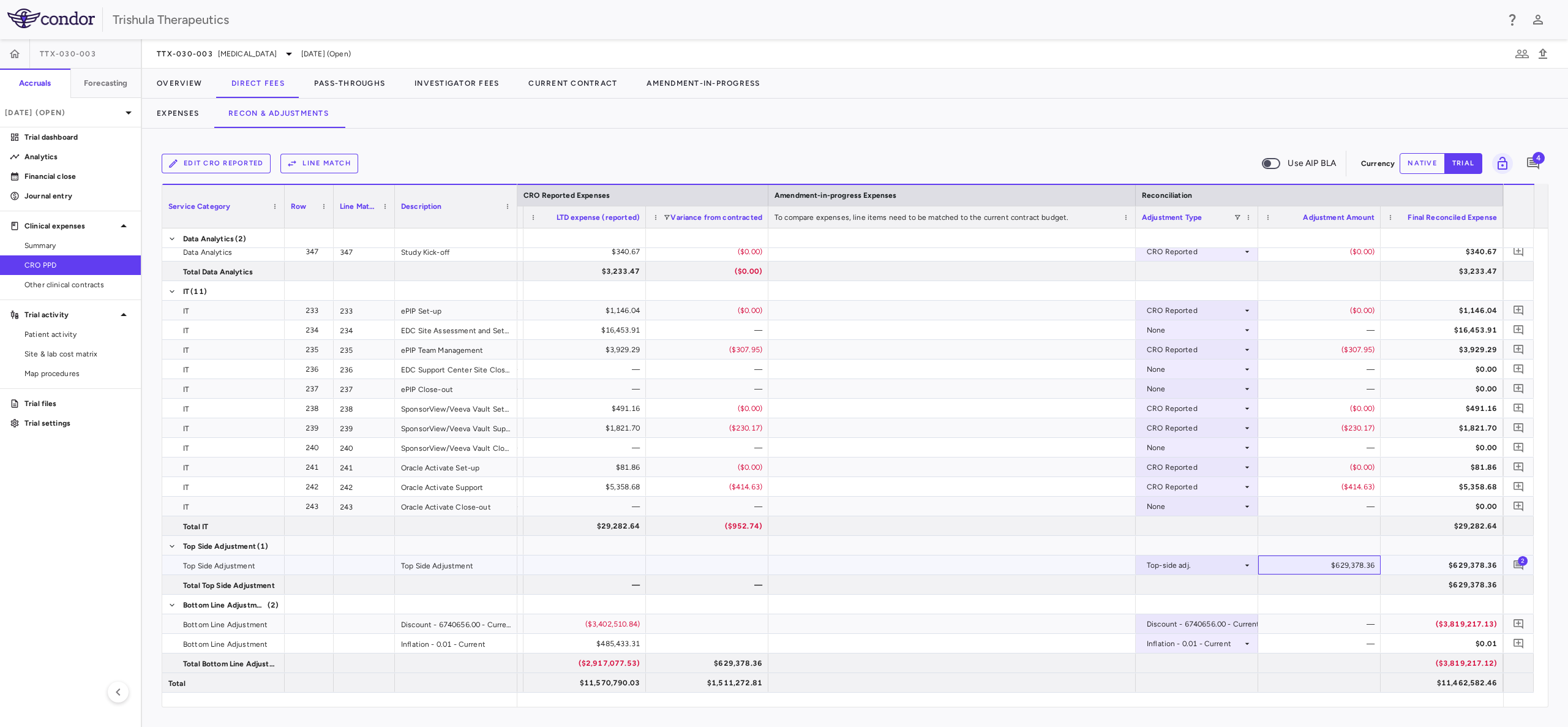
click at [1336, 563] on div "$629,378.36" at bounding box center [1321, 565] width 105 height 19
click at [1524, 51] on icon "button" at bounding box center [1522, 54] width 15 height 15
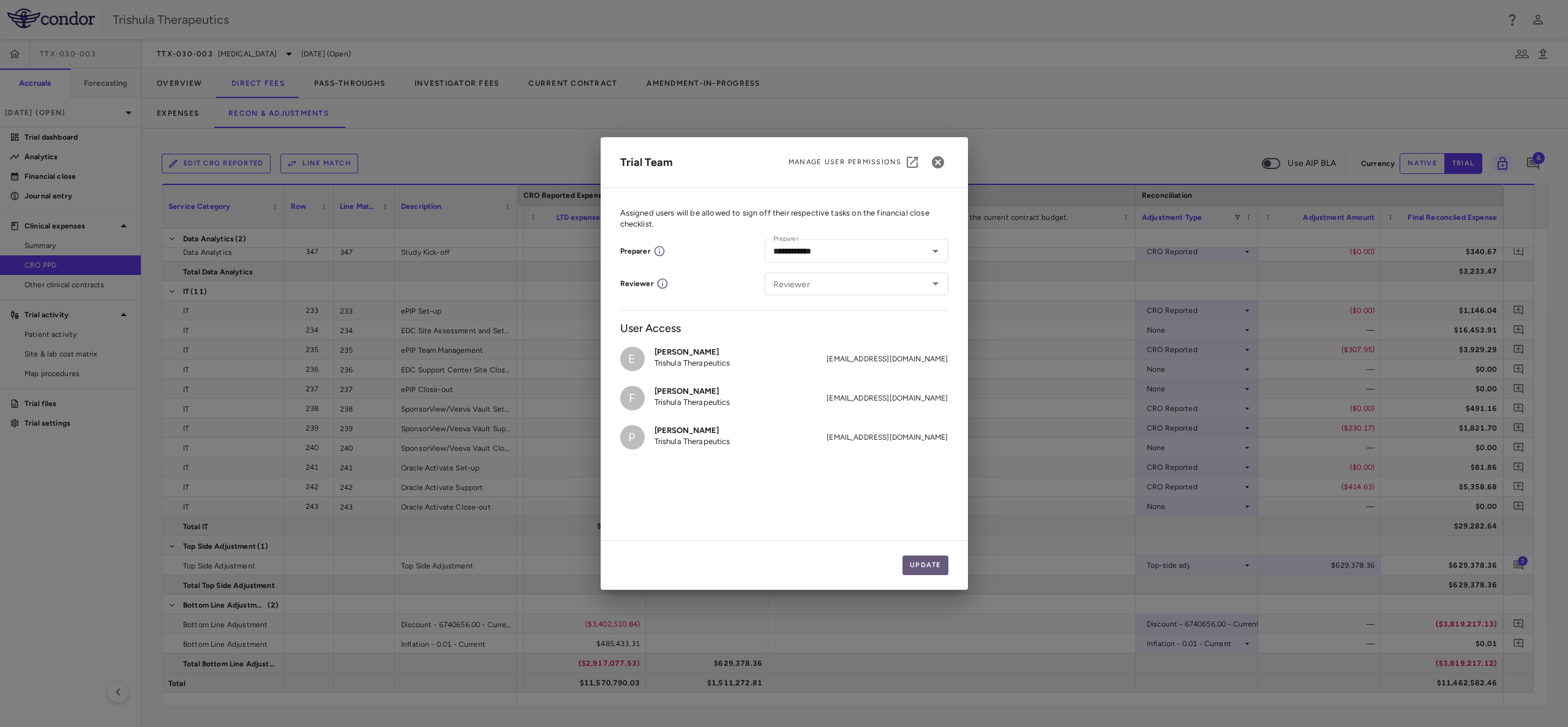
click at [930, 559] on button "Update" at bounding box center [925, 565] width 46 height 19
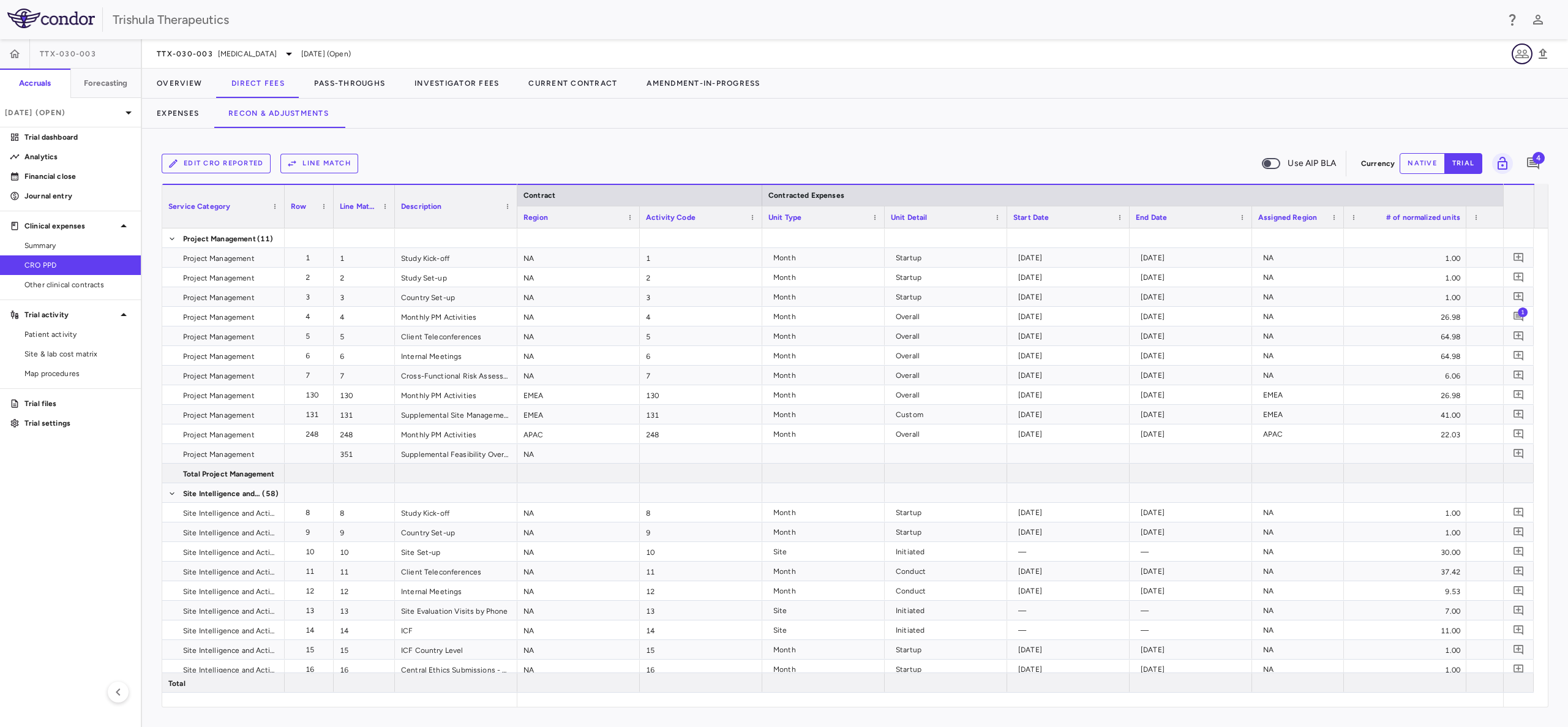
click at [1518, 55] on icon "button" at bounding box center [1522, 54] width 15 height 15
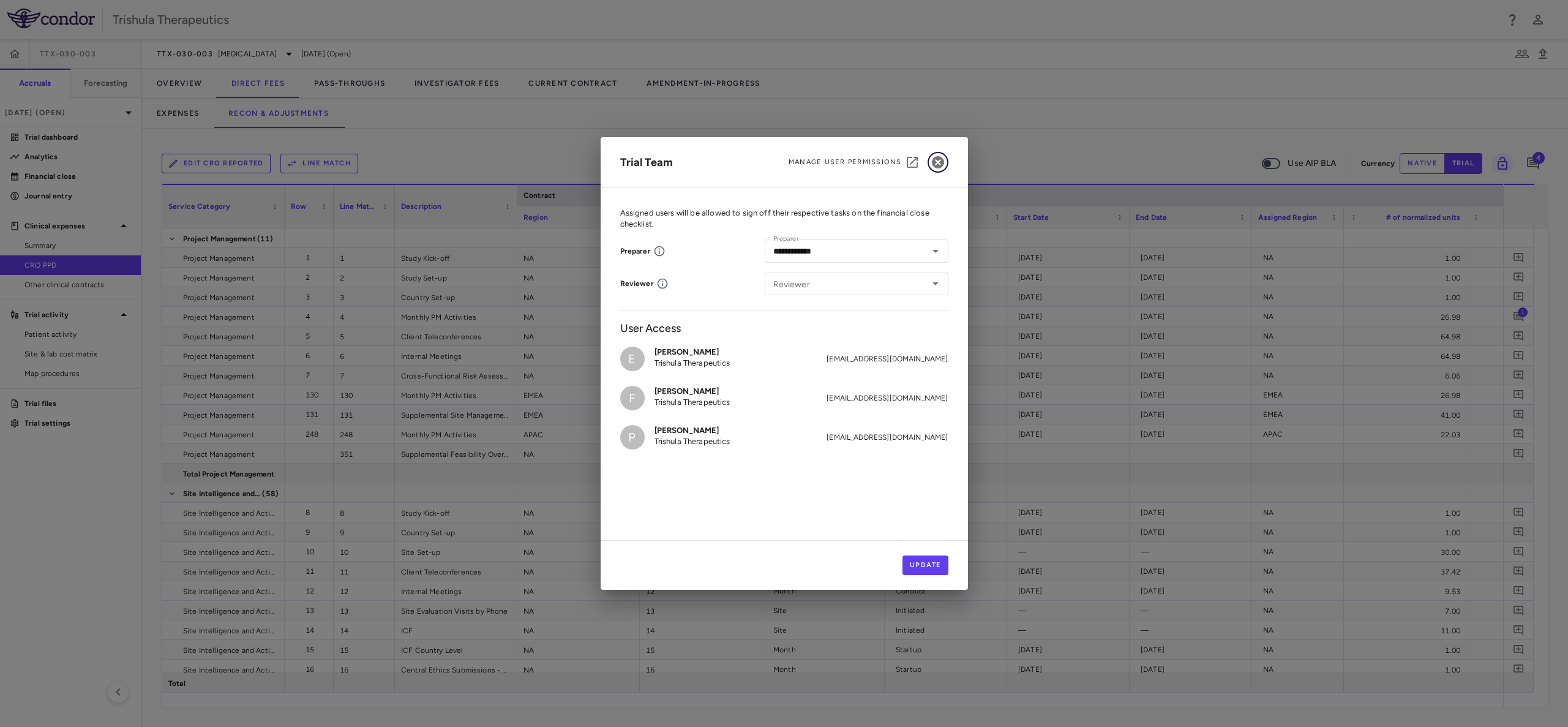
click at [938, 158] on icon "button" at bounding box center [938, 162] width 13 height 13
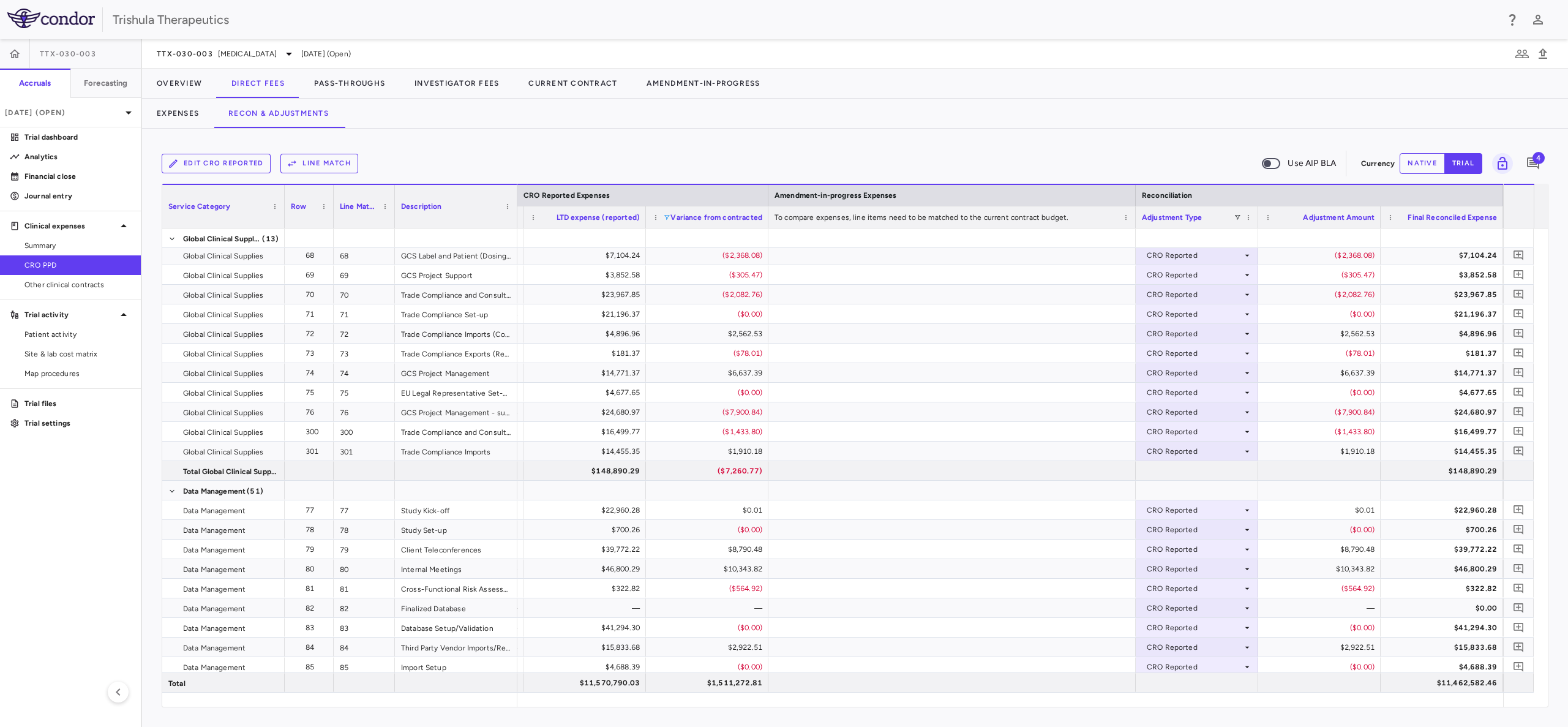
click at [669, 217] on span at bounding box center [666, 217] width 8 height 8
click at [861, 421] on div at bounding box center [952, 411] width 367 height 19
click at [1237, 216] on span at bounding box center [1237, 217] width 8 height 8
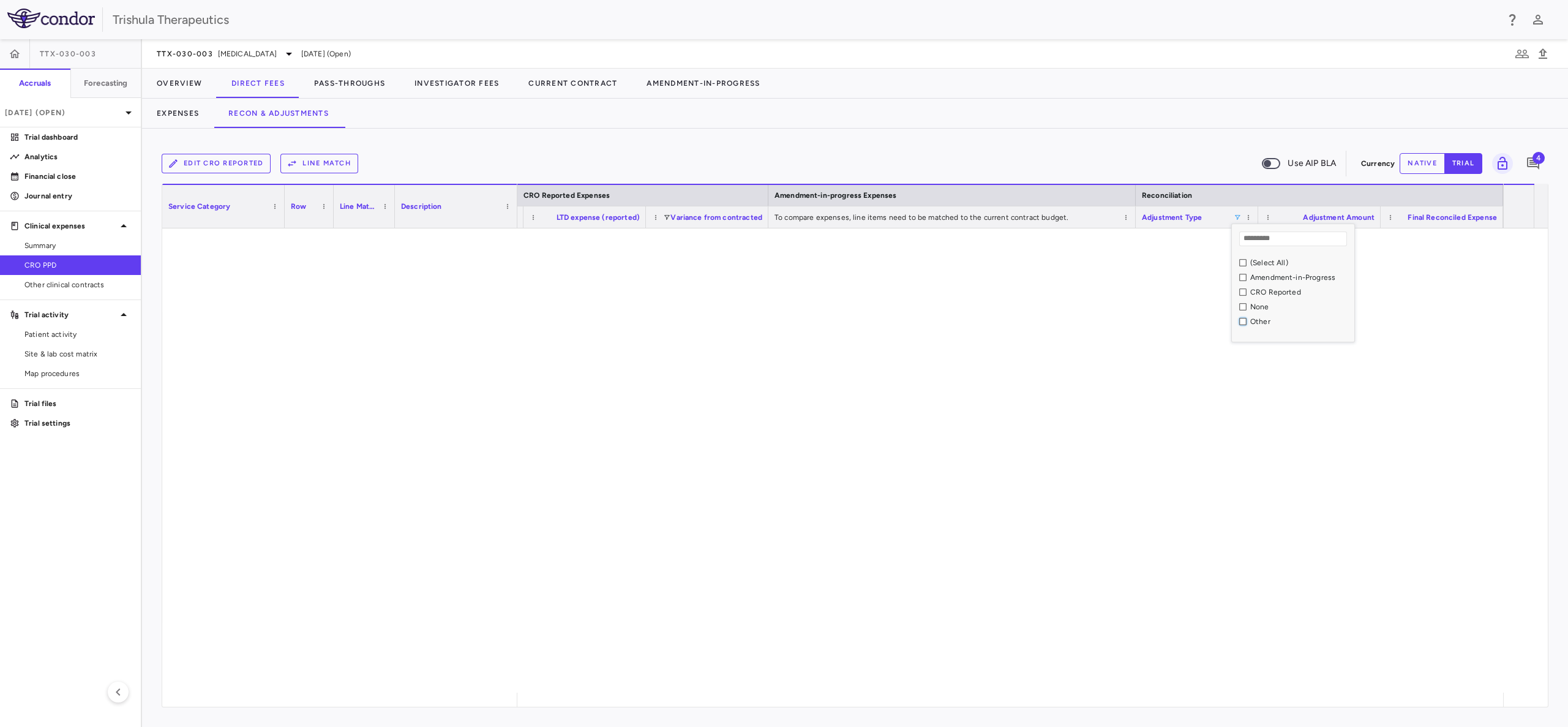
scroll to position [0, 1541]
click at [1244, 323] on div "Other" at bounding box center [1293, 322] width 122 height 15
click at [1273, 326] on div "Other" at bounding box center [1308, 322] width 115 height 15
click at [1264, 326] on div "Other" at bounding box center [1308, 322] width 115 height 15
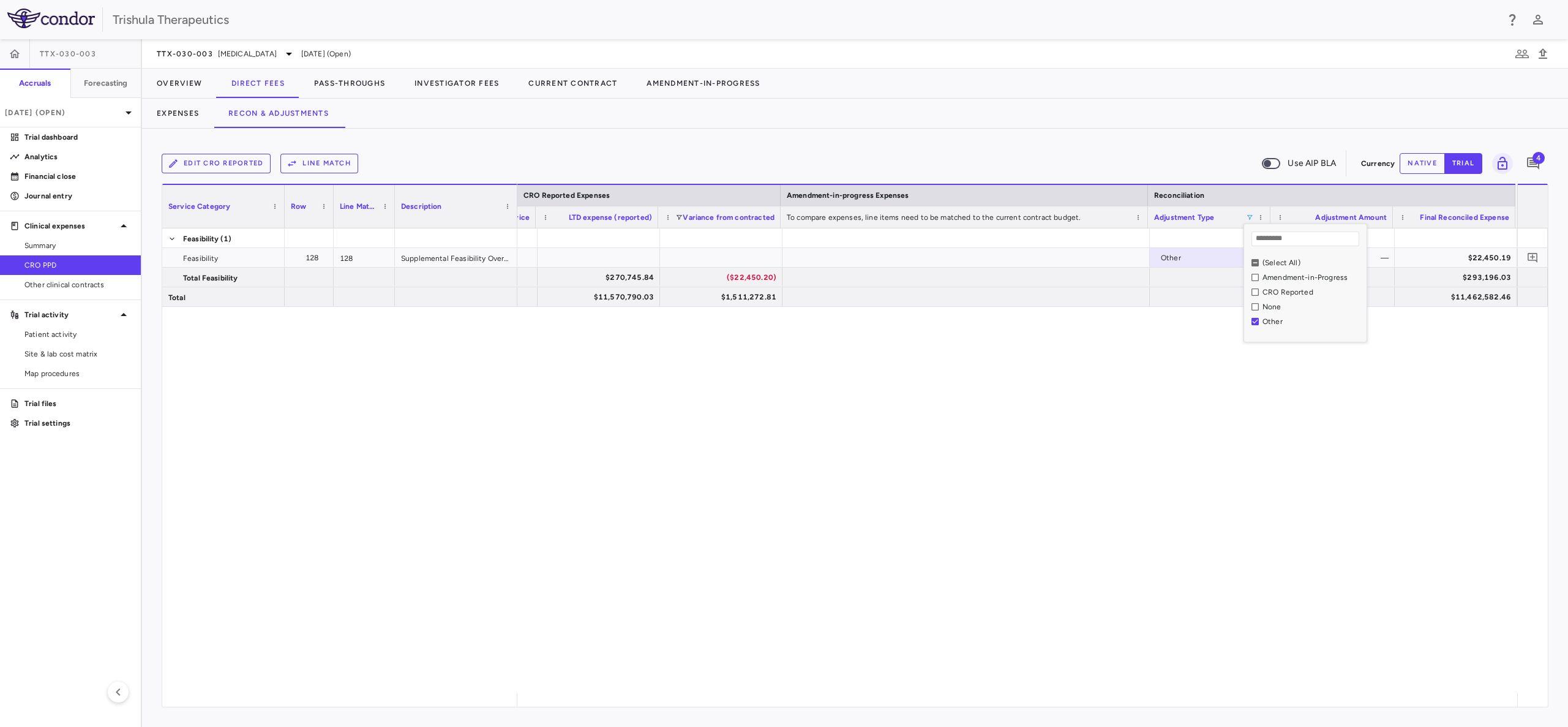
click at [1124, 411] on div "Other — $22,450.19 $270,745.84 ($22,450.20) $293,196.03 $11,570,790.03 $1,511,2…" at bounding box center [1018, 460] width 1000 height 464
click at [1252, 216] on span at bounding box center [1249, 217] width 8 height 8
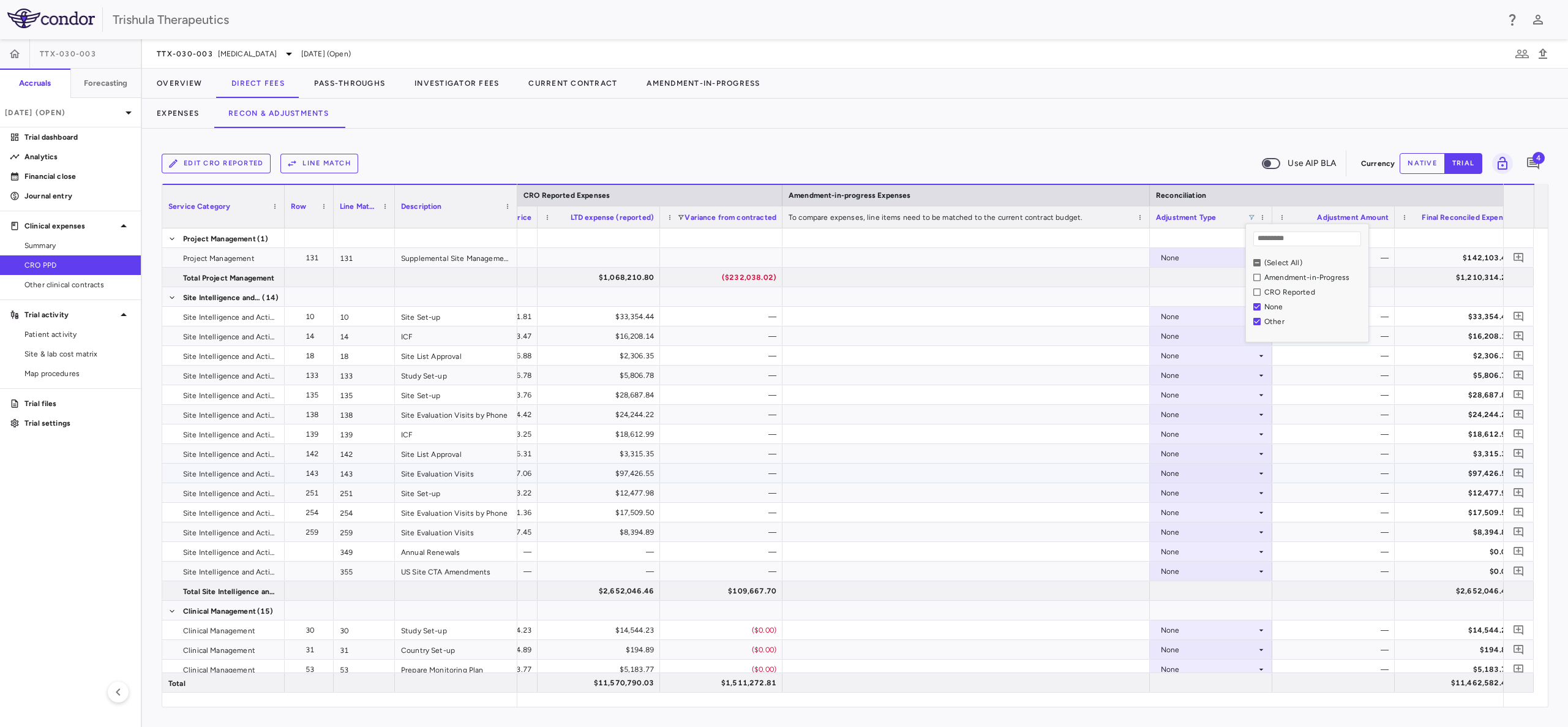
click at [1080, 477] on div at bounding box center [966, 473] width 367 height 19
click at [1256, 257] on div "None" at bounding box center [1208, 258] width 96 height 19
click at [1224, 294] on li "Other" at bounding box center [1211, 301] width 121 height 18
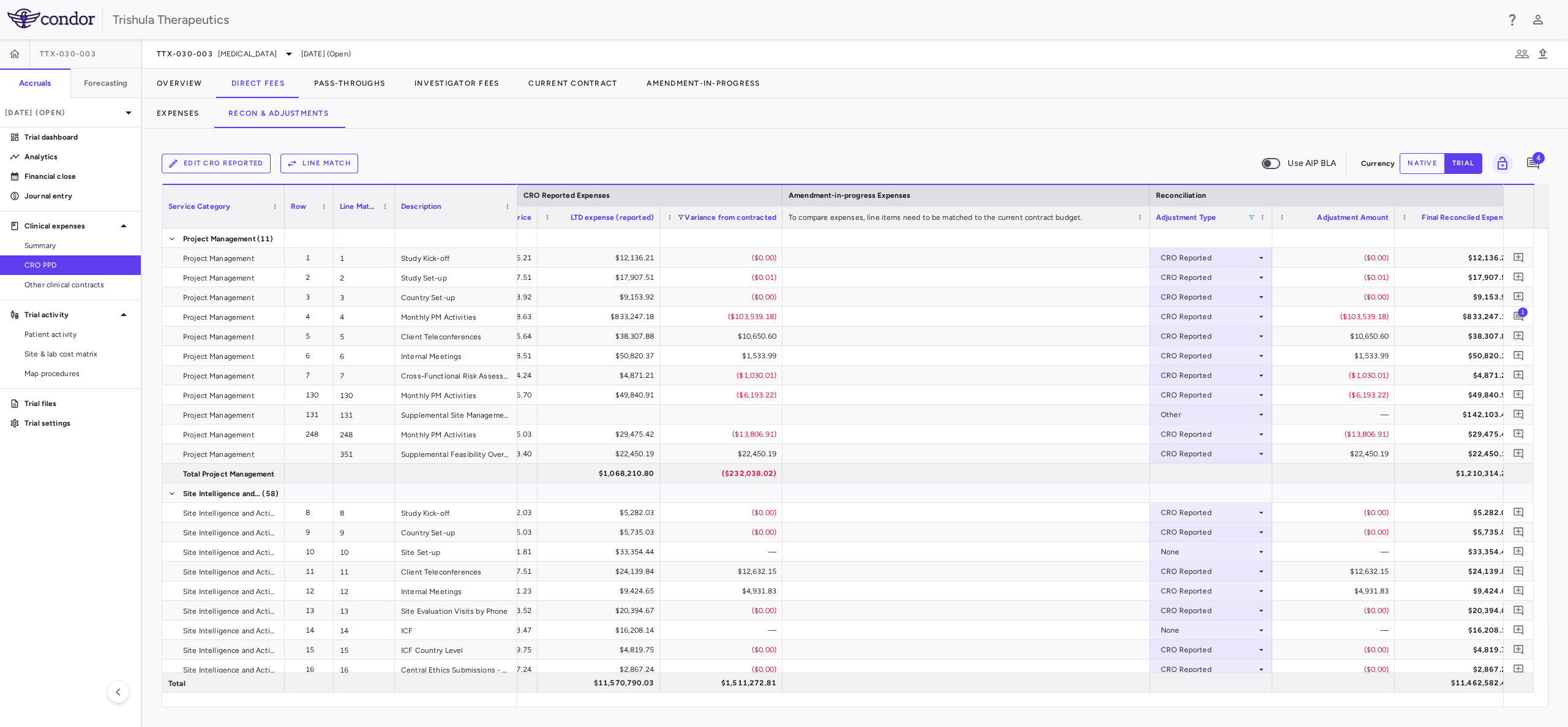
click at [1253, 217] on span at bounding box center [1251, 217] width 8 height 8
click at [1251, 262] on div "(Select All)" at bounding box center [1307, 263] width 122 height 15
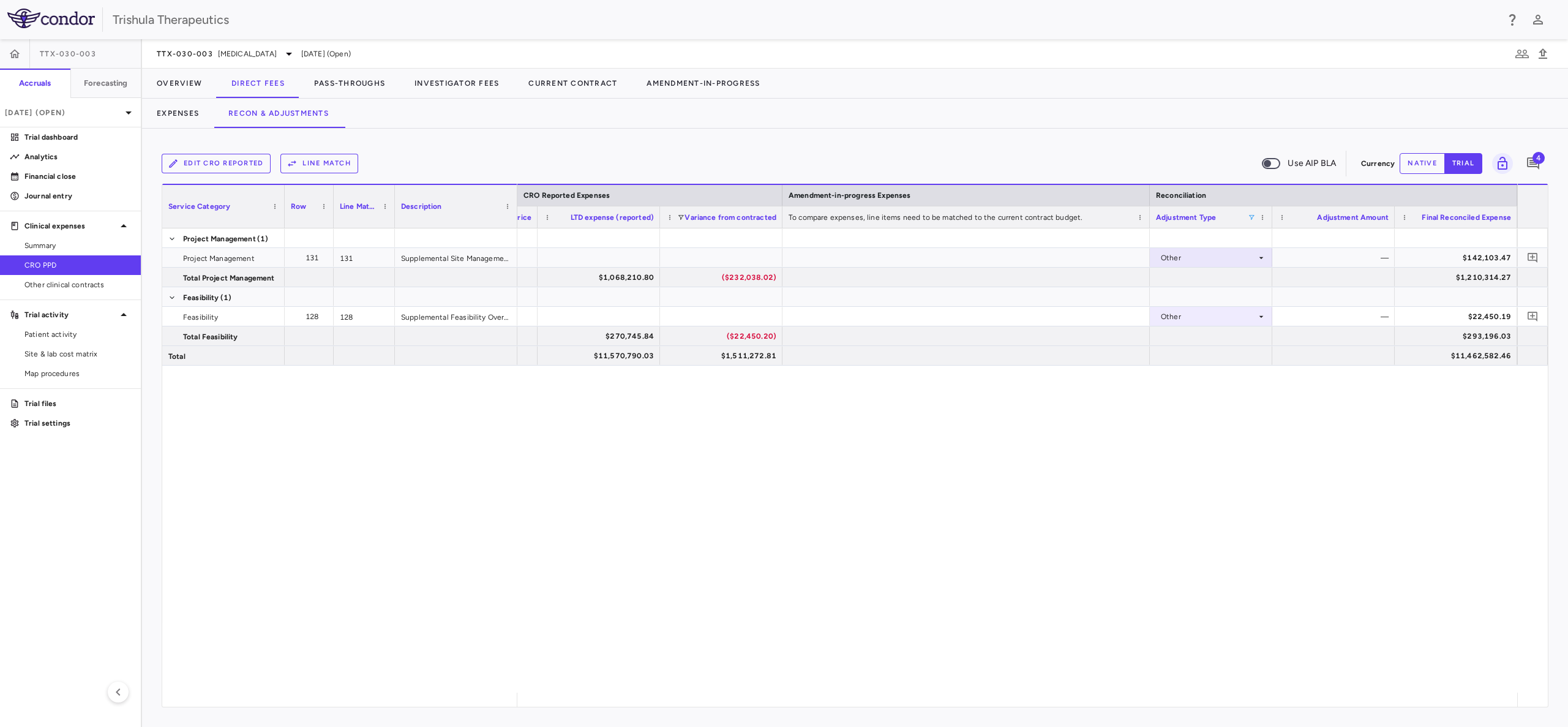
click at [1294, 421] on div "Other — $142,103.47 $1,068,210.80 ($232,038.02) $1,210,314.27 Other — $22,450.1…" at bounding box center [1018, 460] width 1000 height 464
click at [1253, 212] on div "Adjustment Type" at bounding box center [1211, 217] width 110 height 22
click at [1253, 214] on span at bounding box center [1251, 217] width 8 height 8
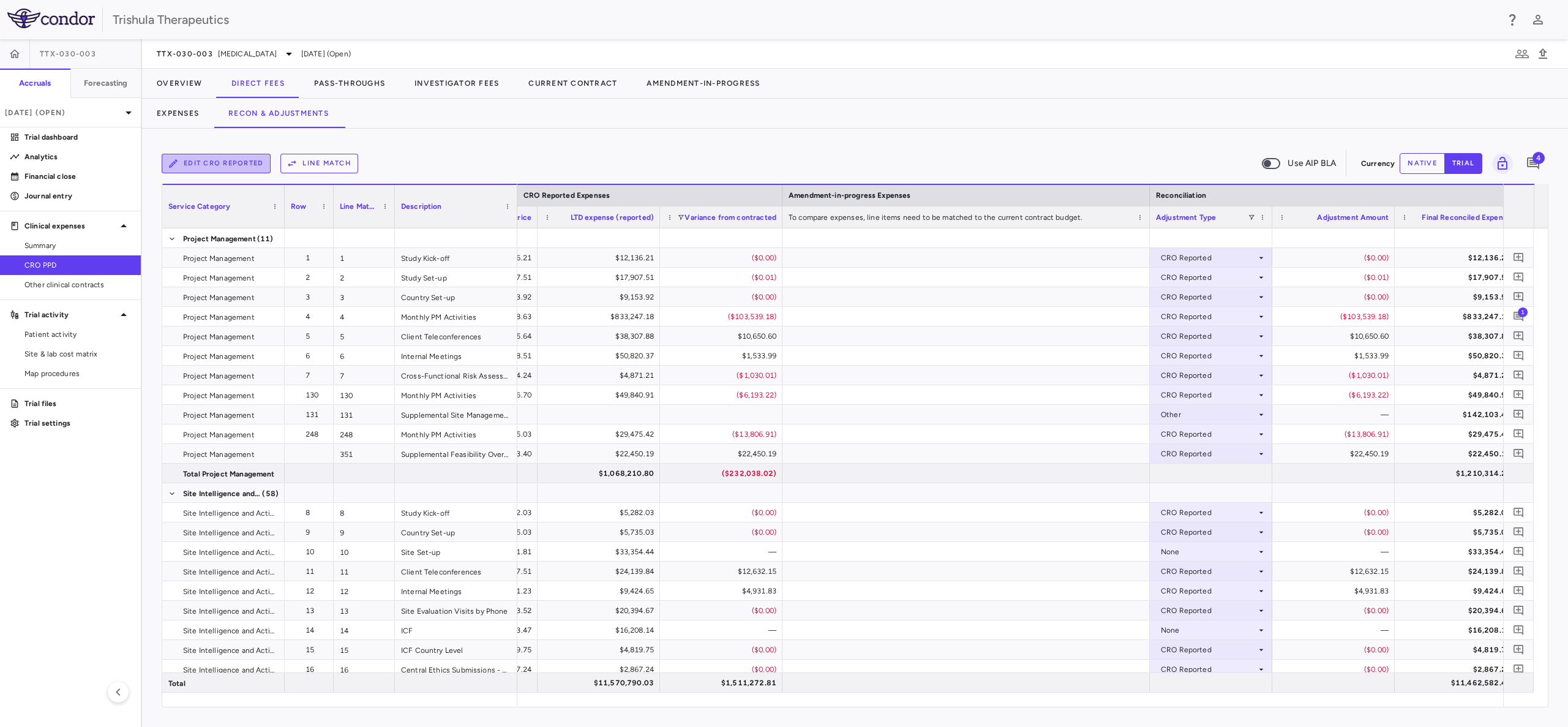
click at [210, 166] on button "Edit CRO reported" at bounding box center [216, 163] width 109 height 19
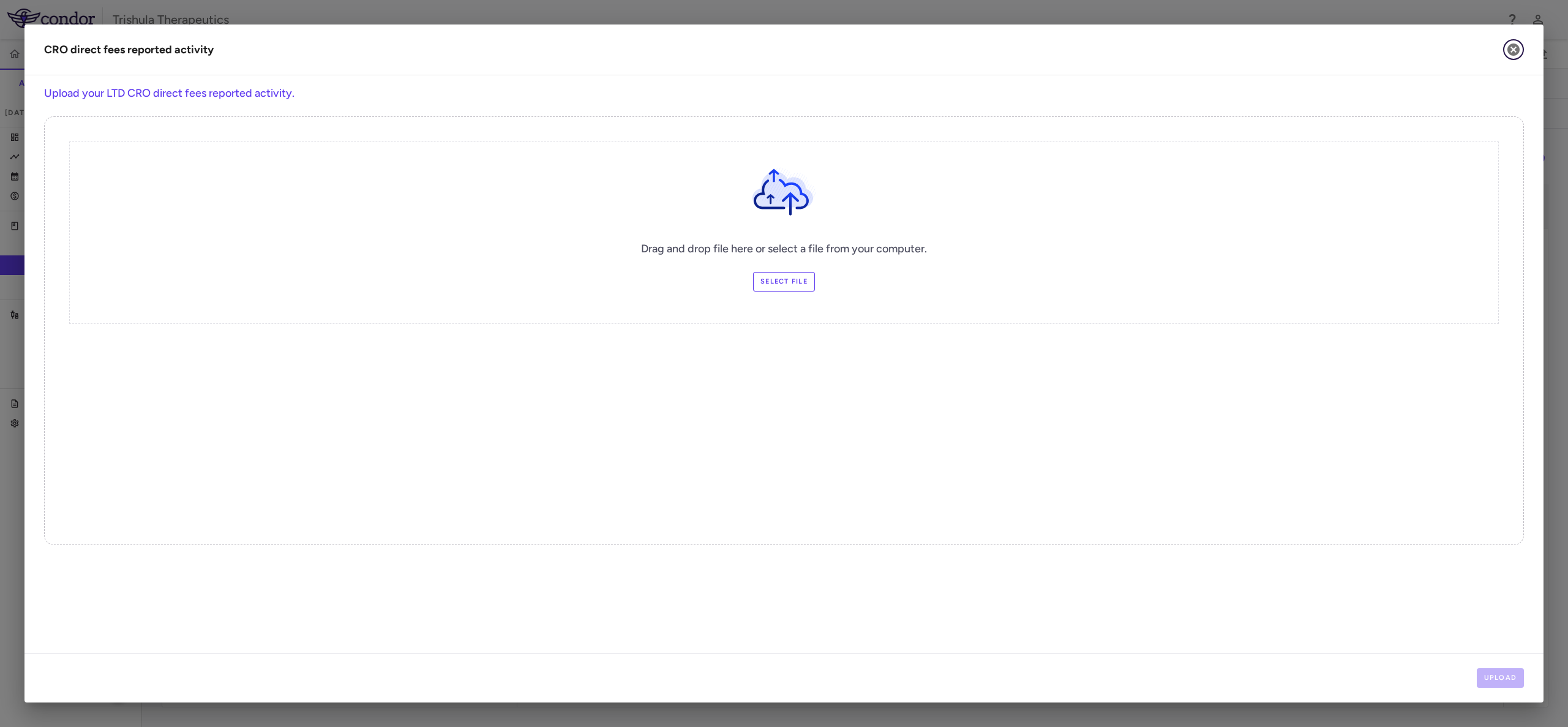
click at [1509, 48] on icon "button" at bounding box center [1513, 50] width 13 height 13
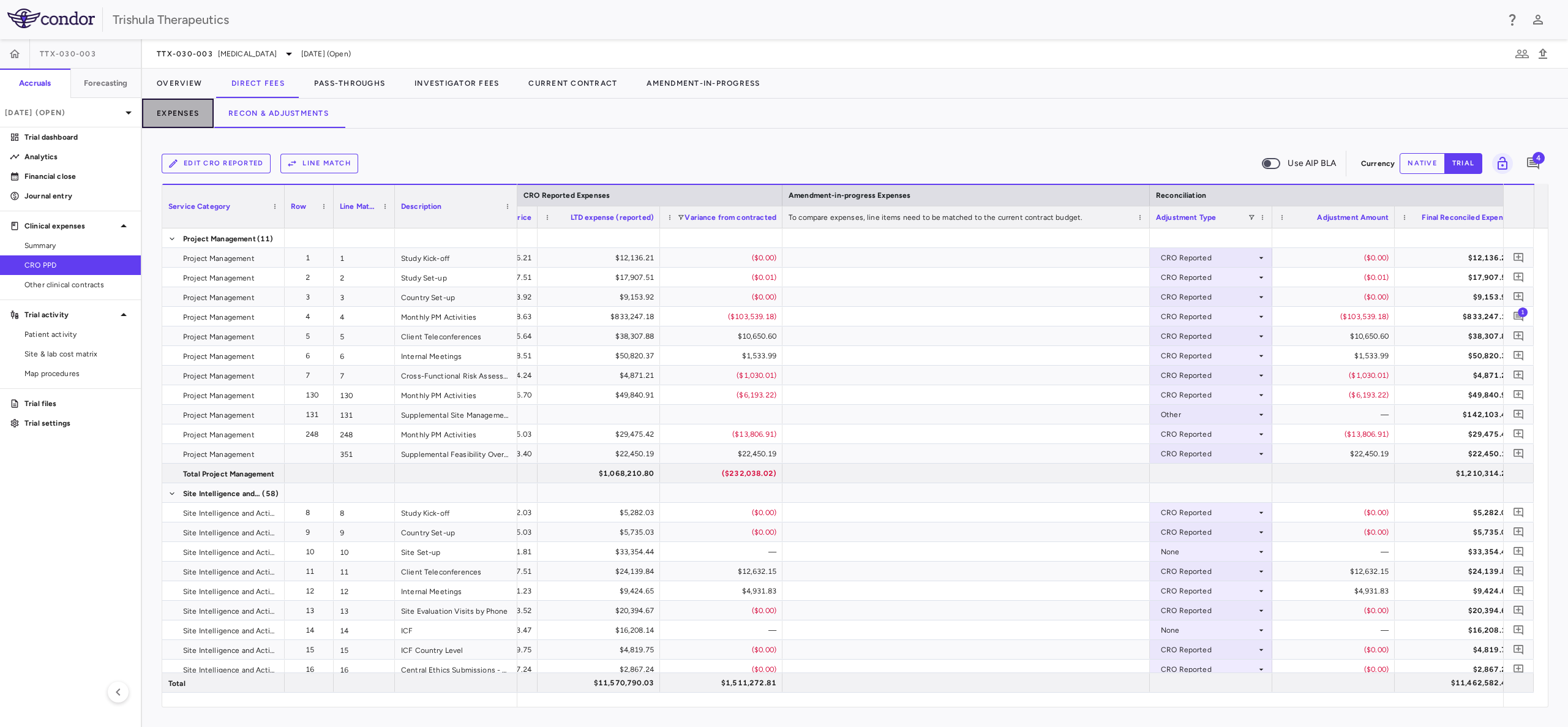
click at [182, 110] on button "Expenses" at bounding box center [177, 112] width 71 height 29
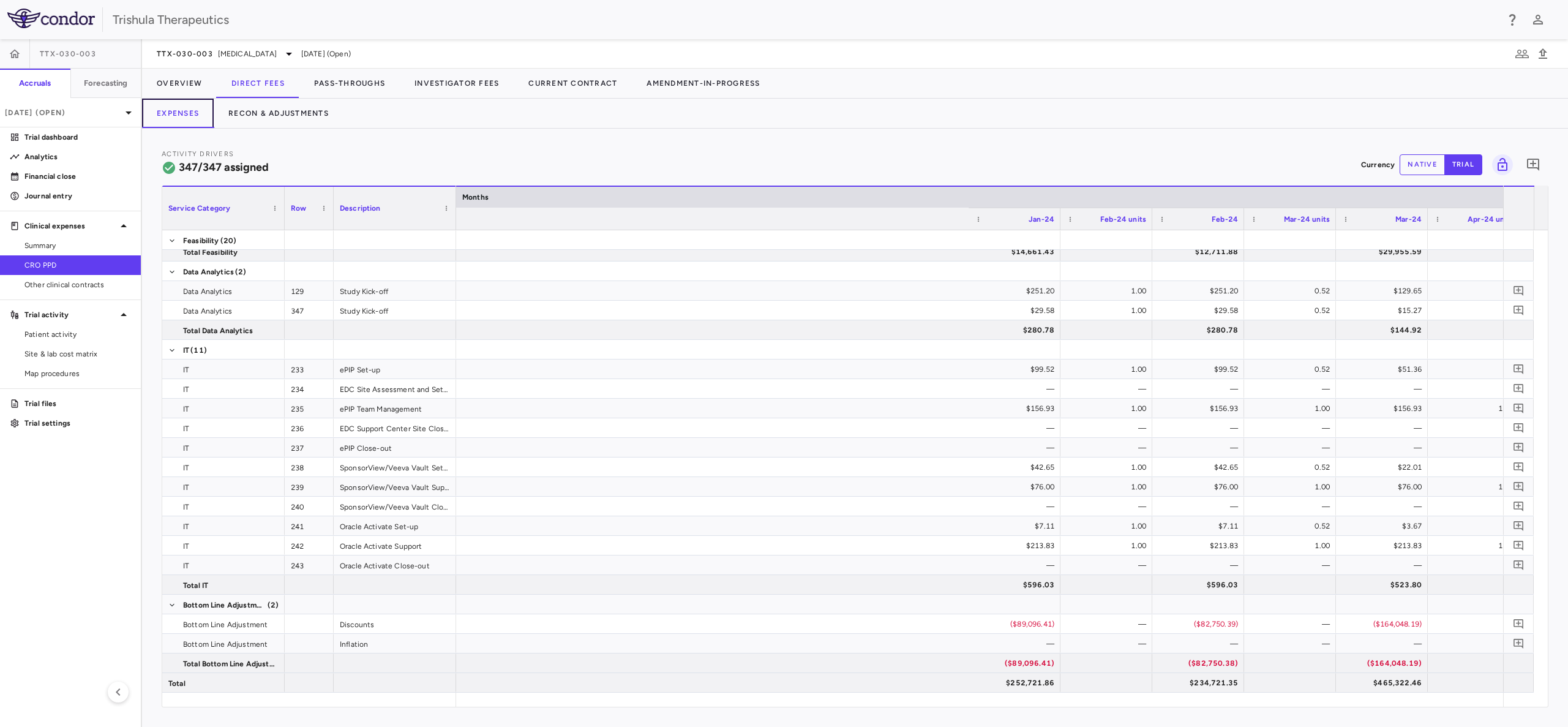
scroll to position [0, 3717]
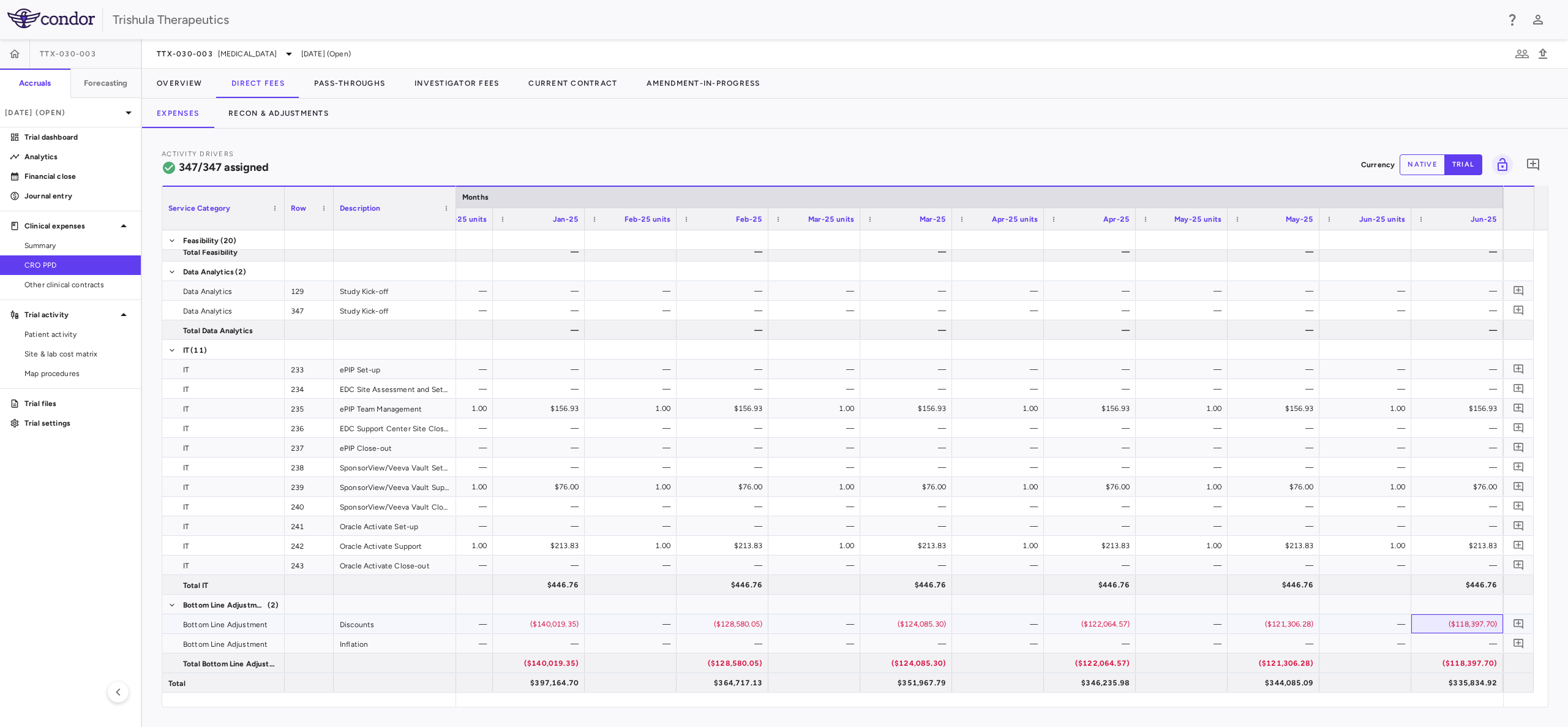
click at [1482, 625] on div "($118,397.70)" at bounding box center [1459, 624] width 75 height 19
click at [1469, 621] on div "($118,397.70)" at bounding box center [1459, 624] width 75 height 19
click at [1270, 642] on div "—" at bounding box center [1275, 643] width 75 height 19
click at [1473, 625] on div "($118,397.70)" at bounding box center [1459, 624] width 75 height 19
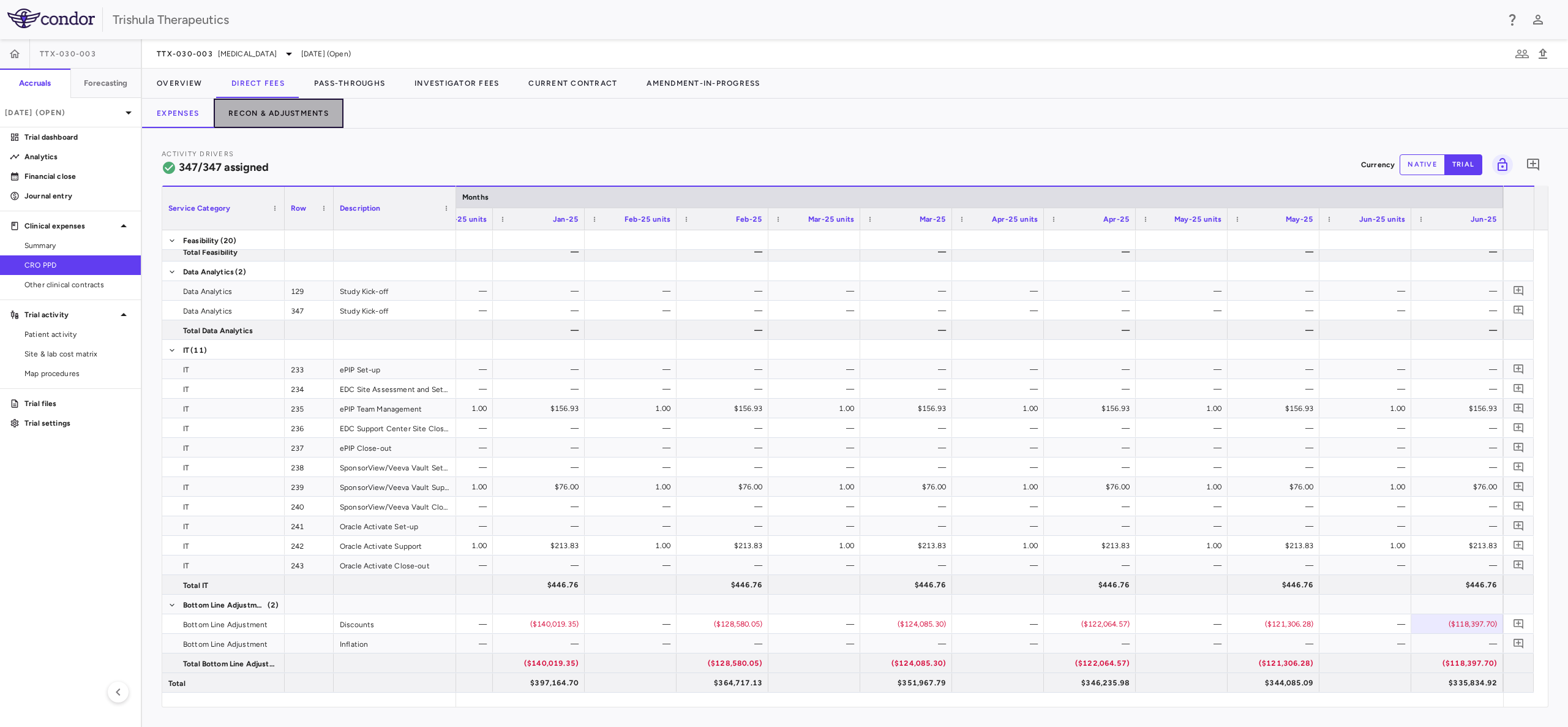
click at [303, 114] on button "Recon & Adjustments" at bounding box center [279, 112] width 130 height 29
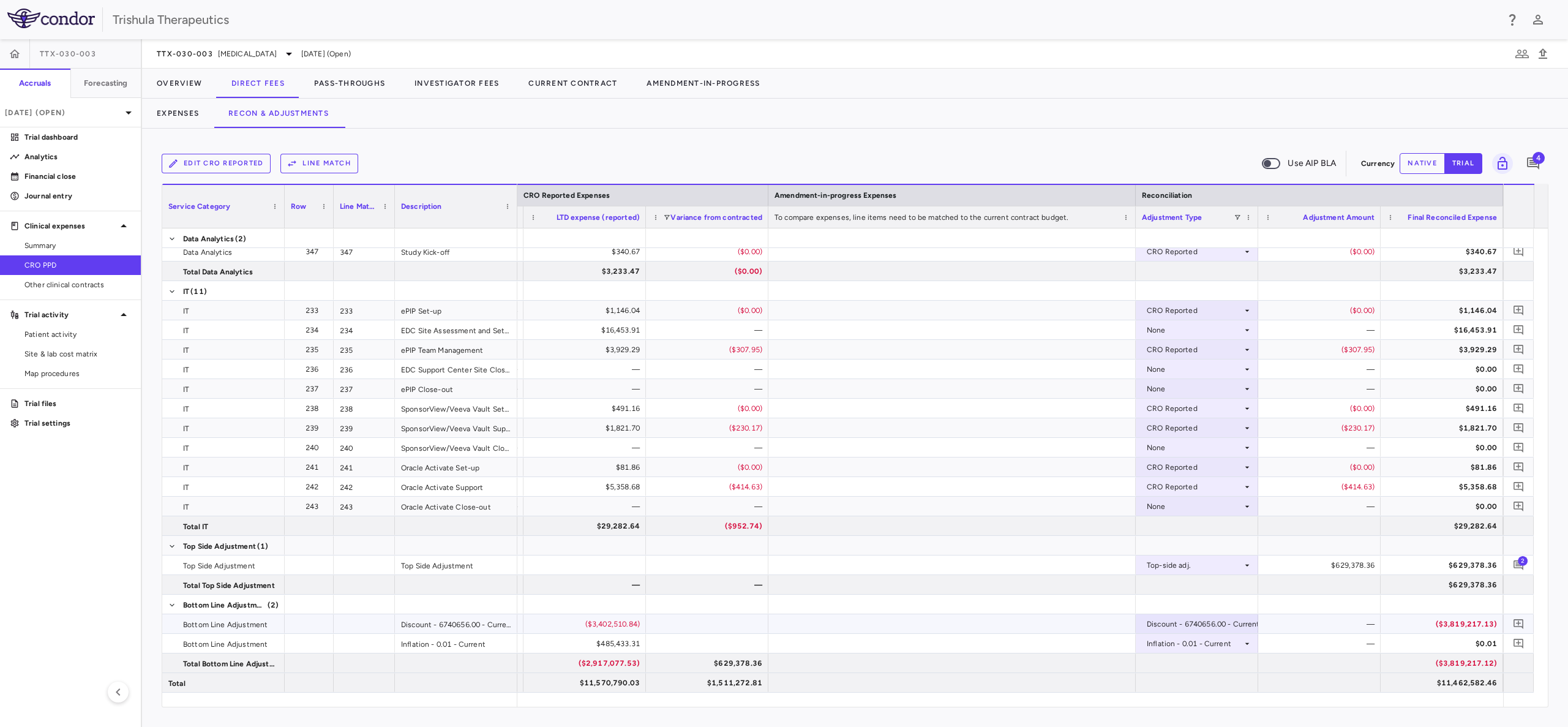
click at [1239, 622] on div "Discount - 6740656.00 - Current" at bounding box center [1203, 624] width 113 height 19
click at [1239, 622] on div at bounding box center [784, 364] width 1568 height 727
click at [1321, 563] on div "$629,378.36" at bounding box center [1321, 565] width 105 height 19
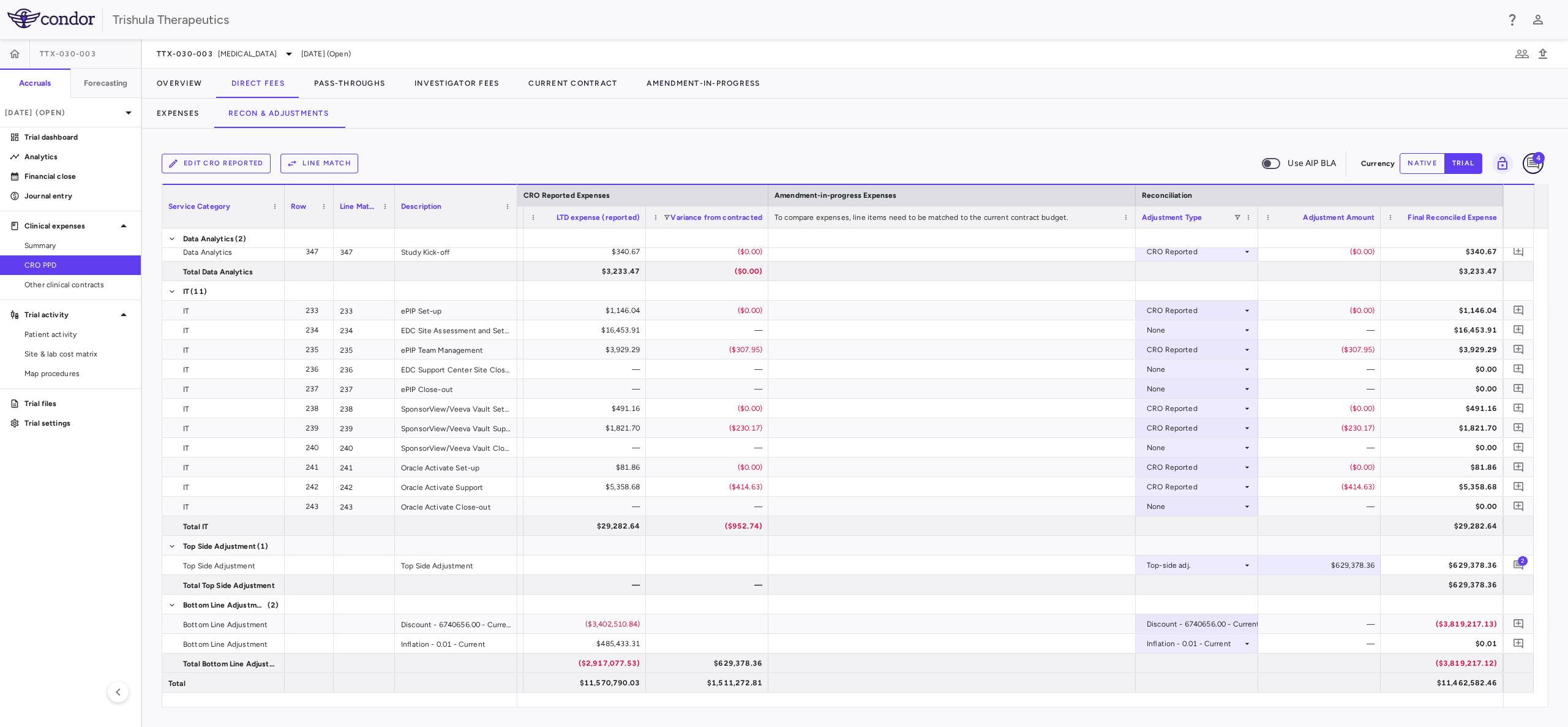
click at [1529, 162] on icon "Add comment" at bounding box center [1533, 164] width 13 height 13
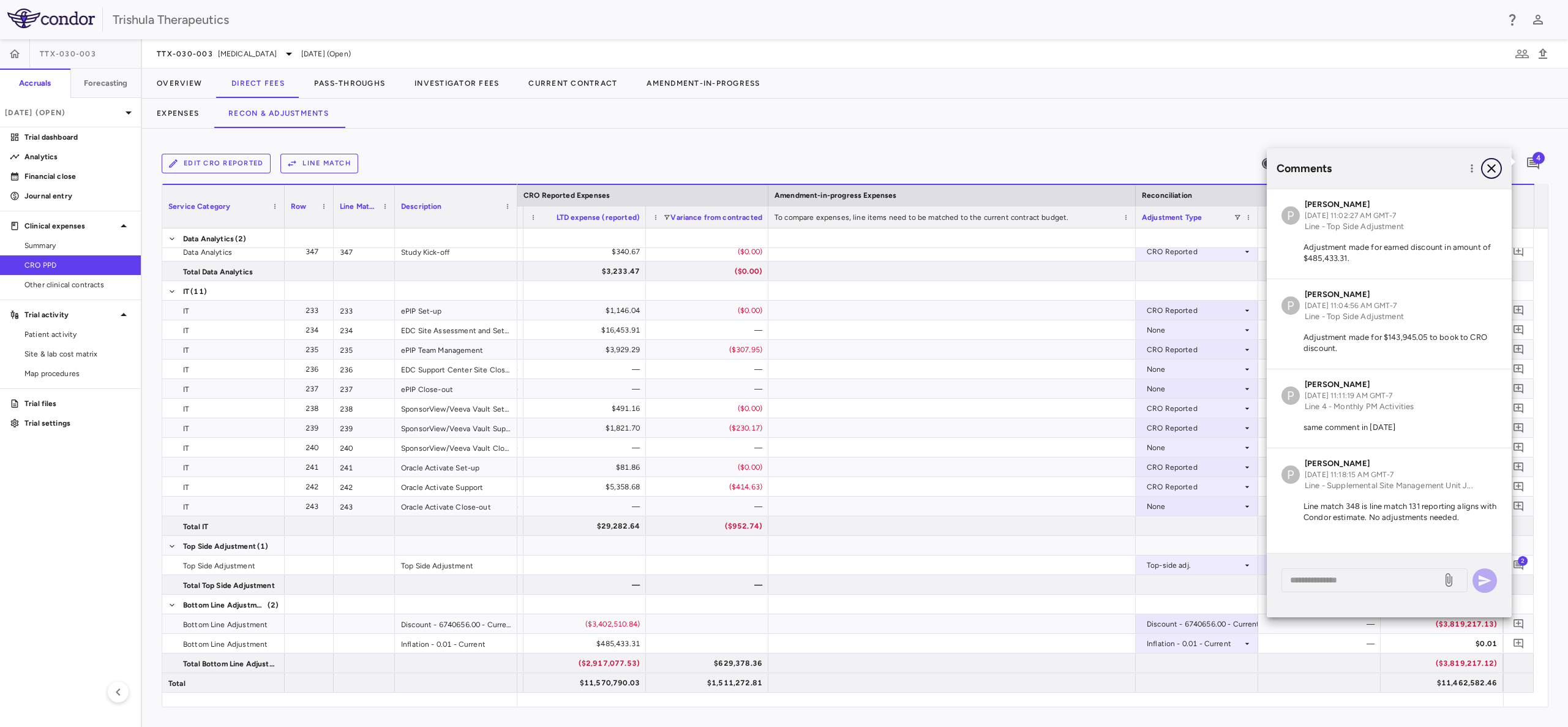
click at [1488, 165] on icon "button" at bounding box center [1491, 169] width 8 height 8
